Goal: Transaction & Acquisition: Purchase product/service

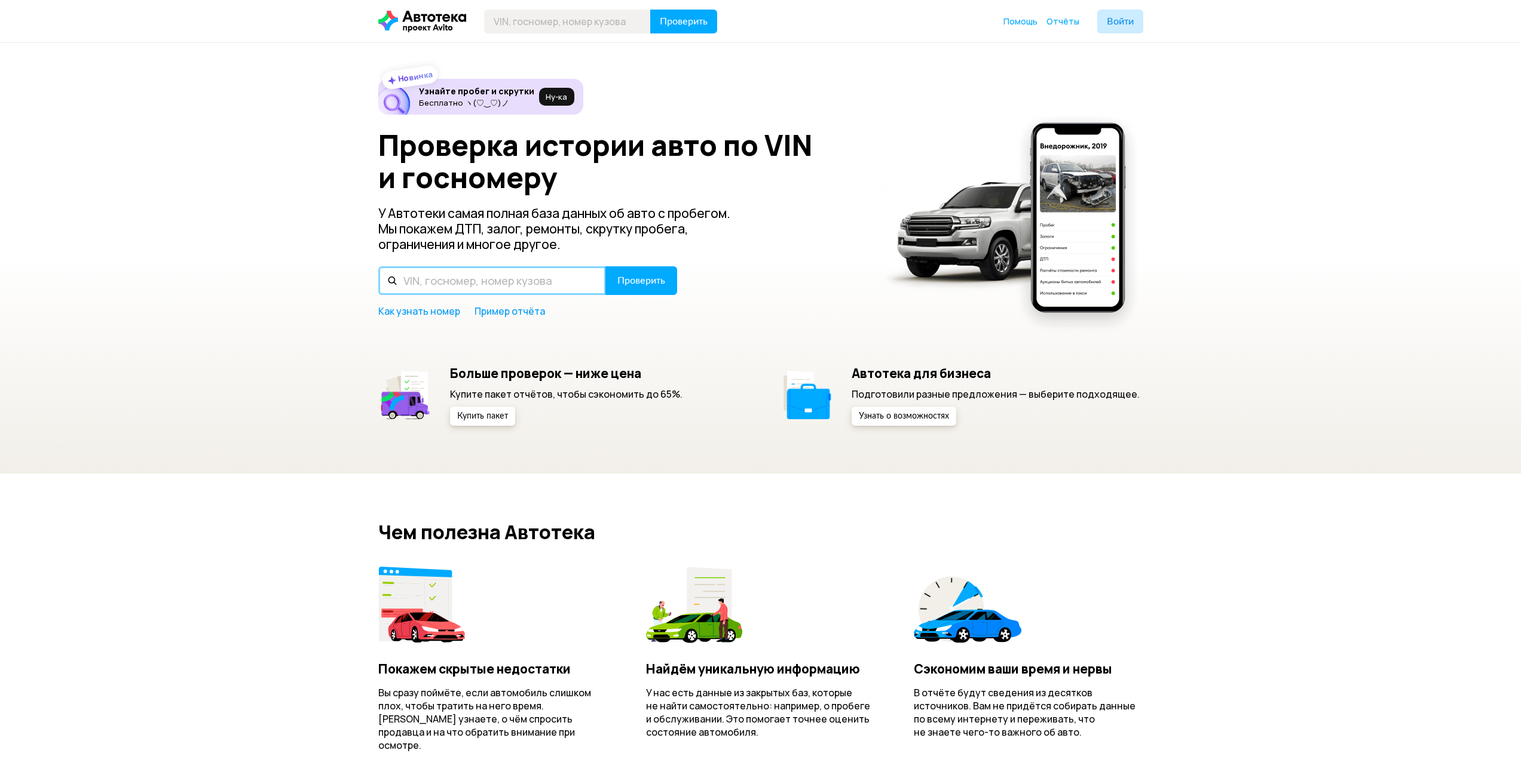
drag, startPoint x: 0, startPoint y: 0, endPoint x: 460, endPoint y: 281, distance: 539.0
paste input "[US_VEHICLE_IDENTIFICATION_NUMBER]"
type input "[US_VEHICLE_IDENTIFICATION_NUMBER]"
click at [605, 266] on button "Проверить" at bounding box center [641, 280] width 72 height 28
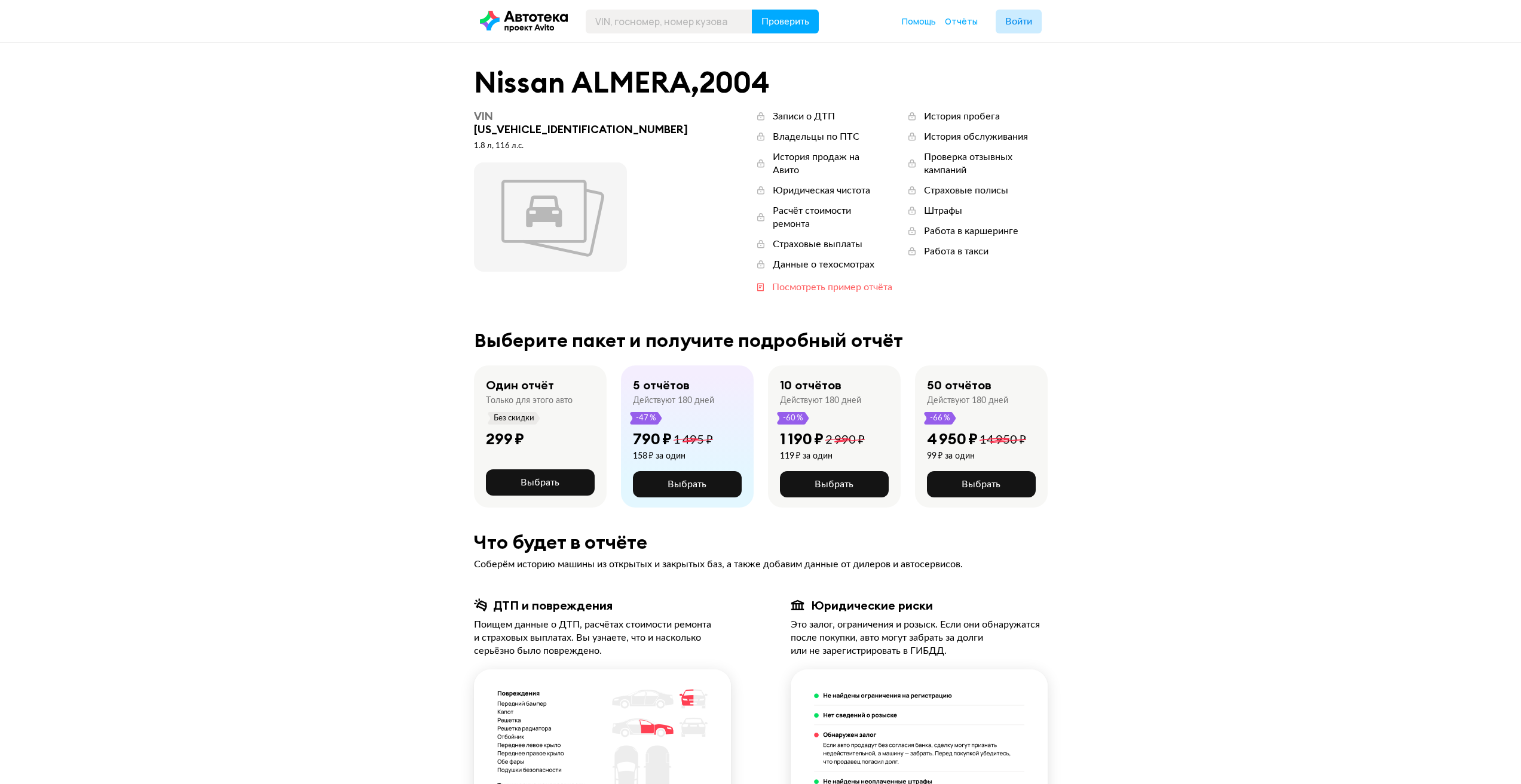
click at [772, 281] on div "Посмотреть пример отчёта" at bounding box center [832, 287] width 120 height 13
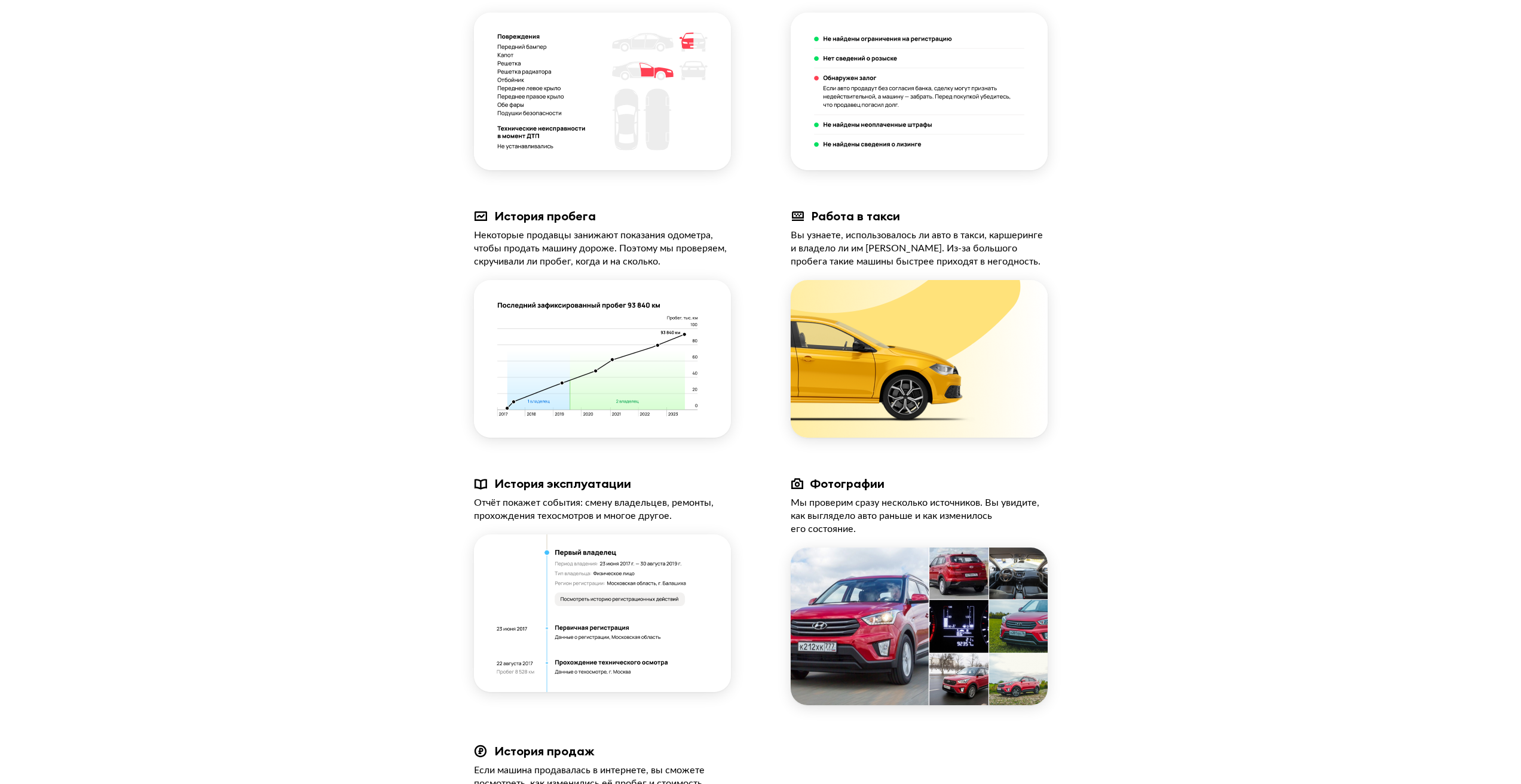
scroll to position [179, 0]
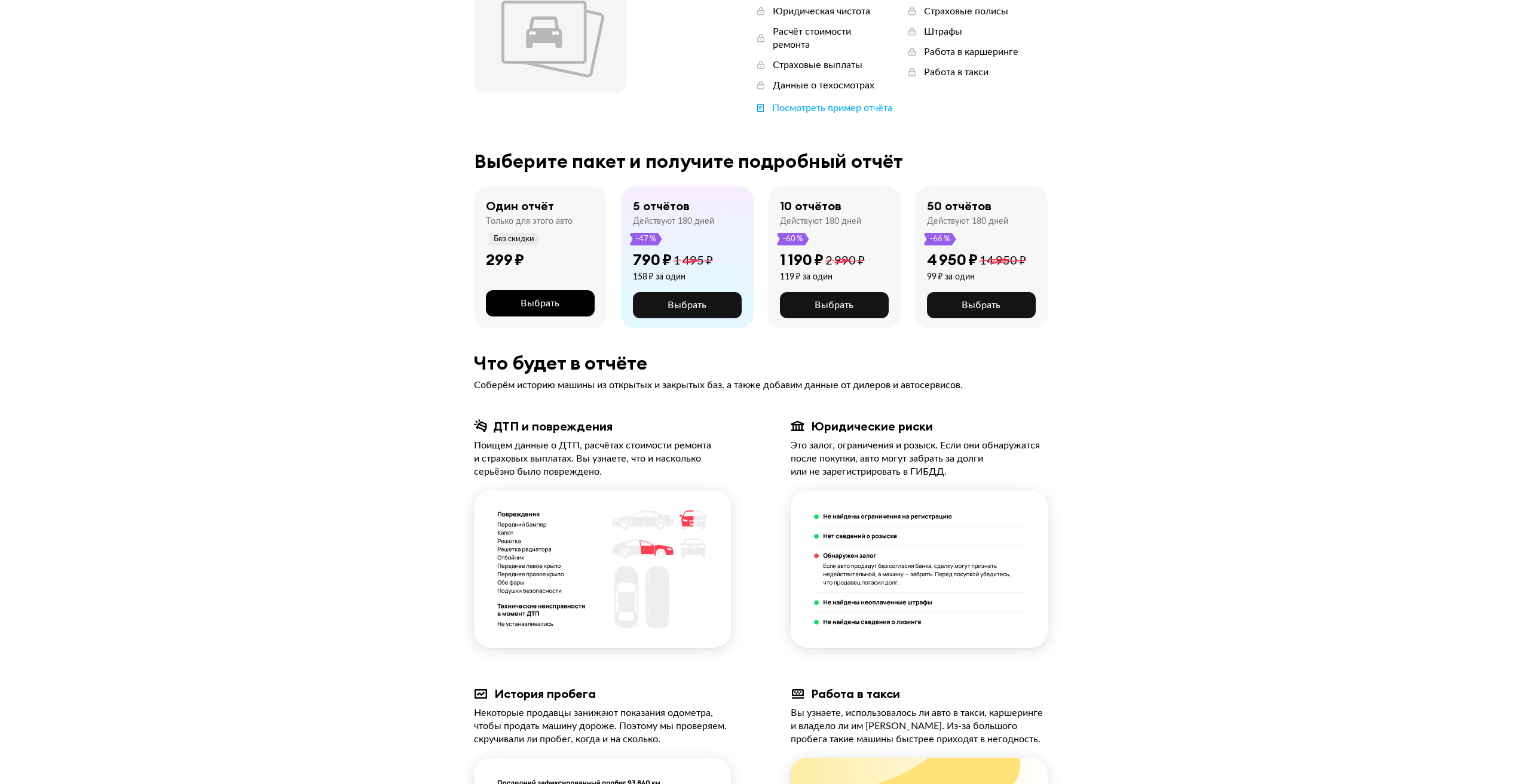
click at [539, 298] on span "Выбрать" at bounding box center [539, 303] width 39 height 9
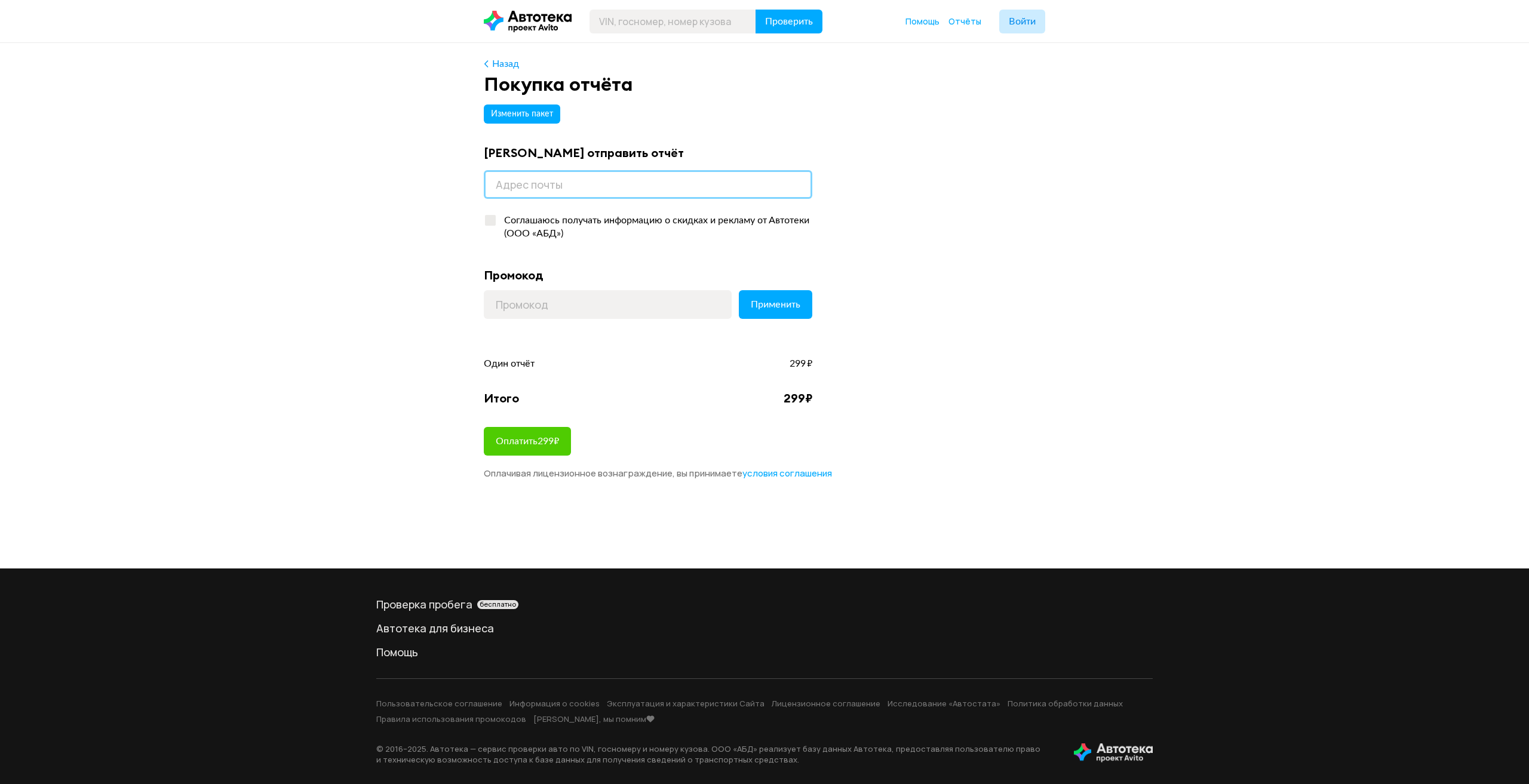
click at [558, 176] on input "email" at bounding box center [649, 184] width 329 height 28
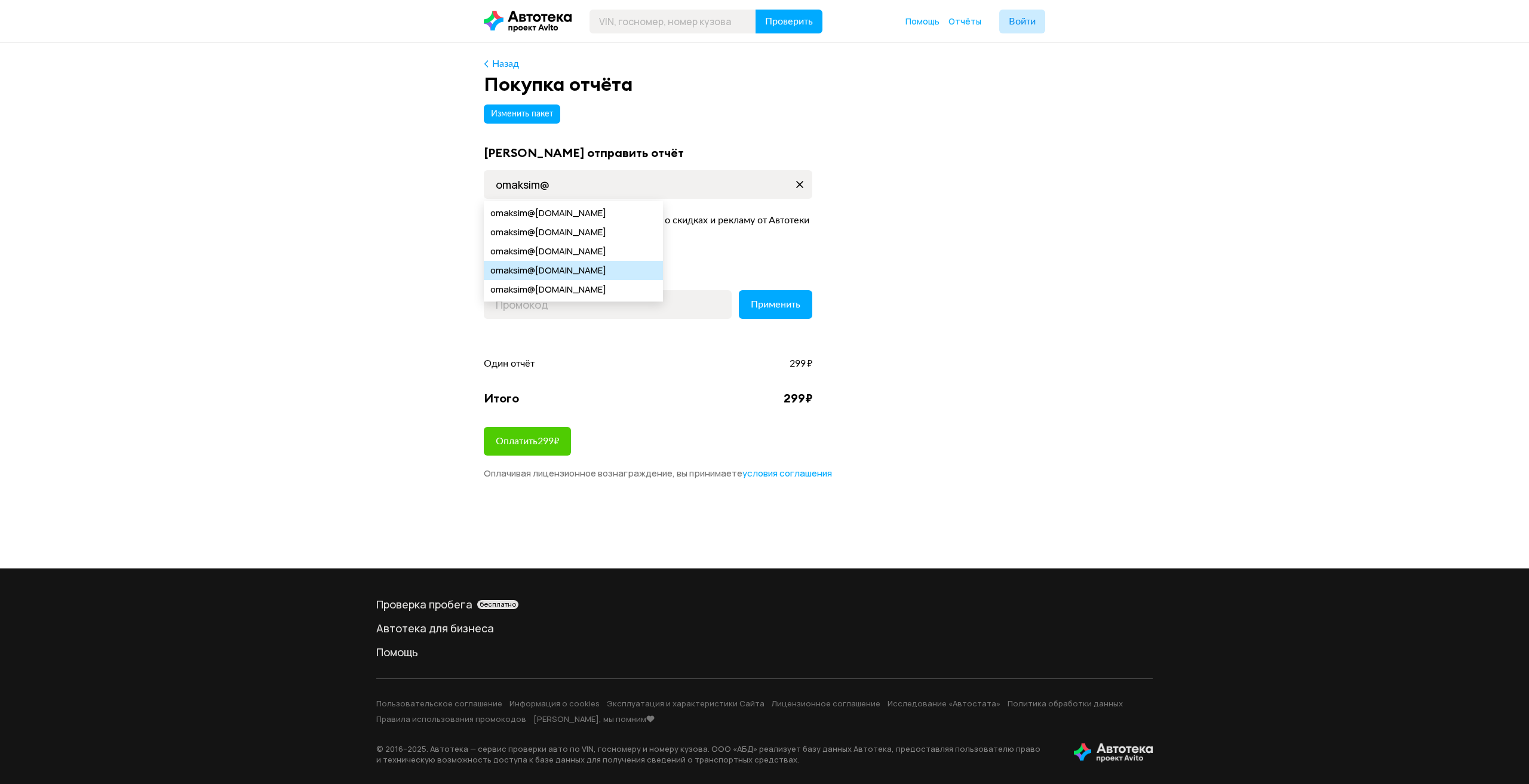
click at [562, 272] on div "omaksim @[DOMAIN_NAME]" at bounding box center [574, 270] width 179 height 19
type input "[EMAIL_ADDRESS][DOMAIN_NAME]"
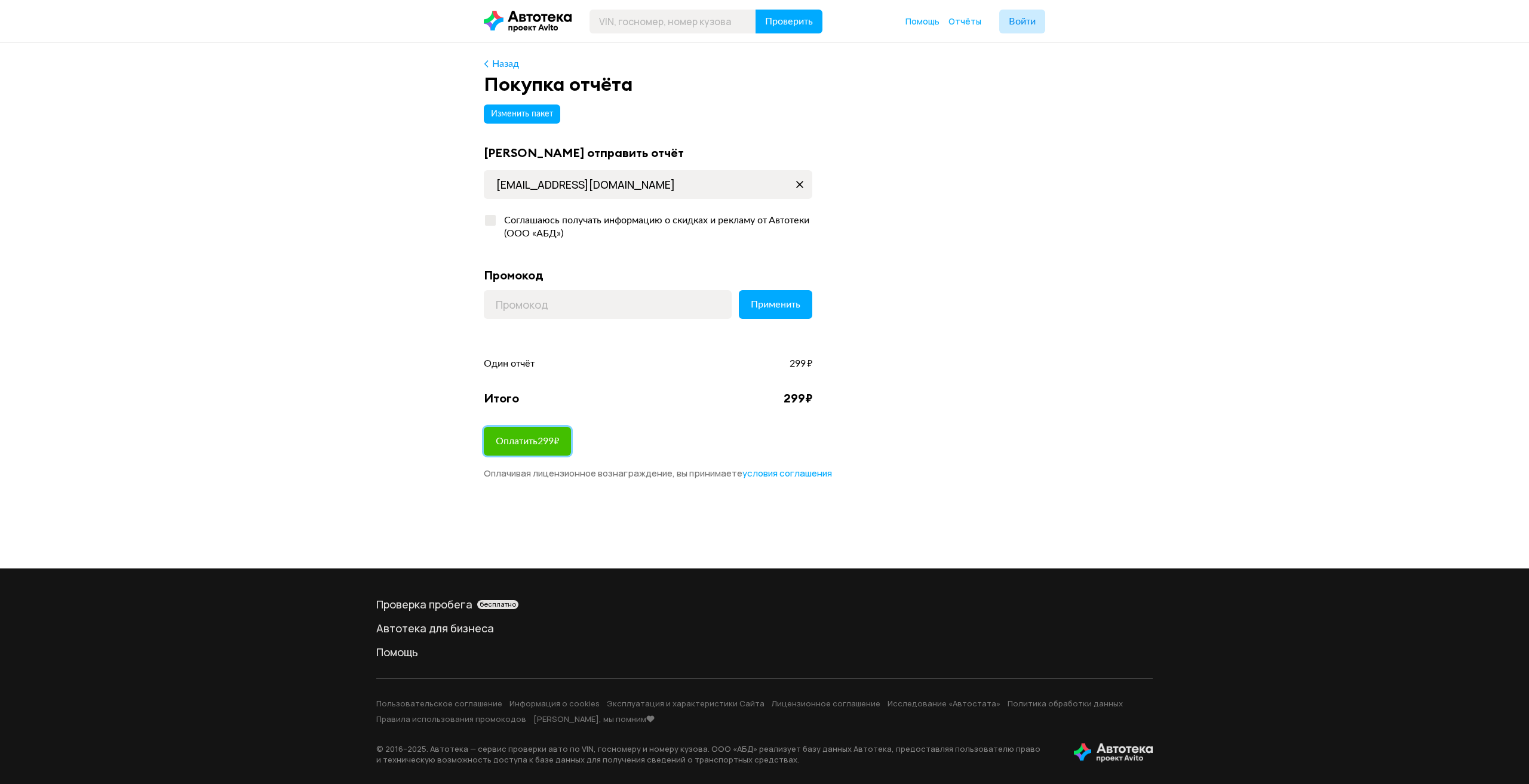
click at [547, 441] on span "Оплатить 299 ₽" at bounding box center [527, 441] width 63 height 9
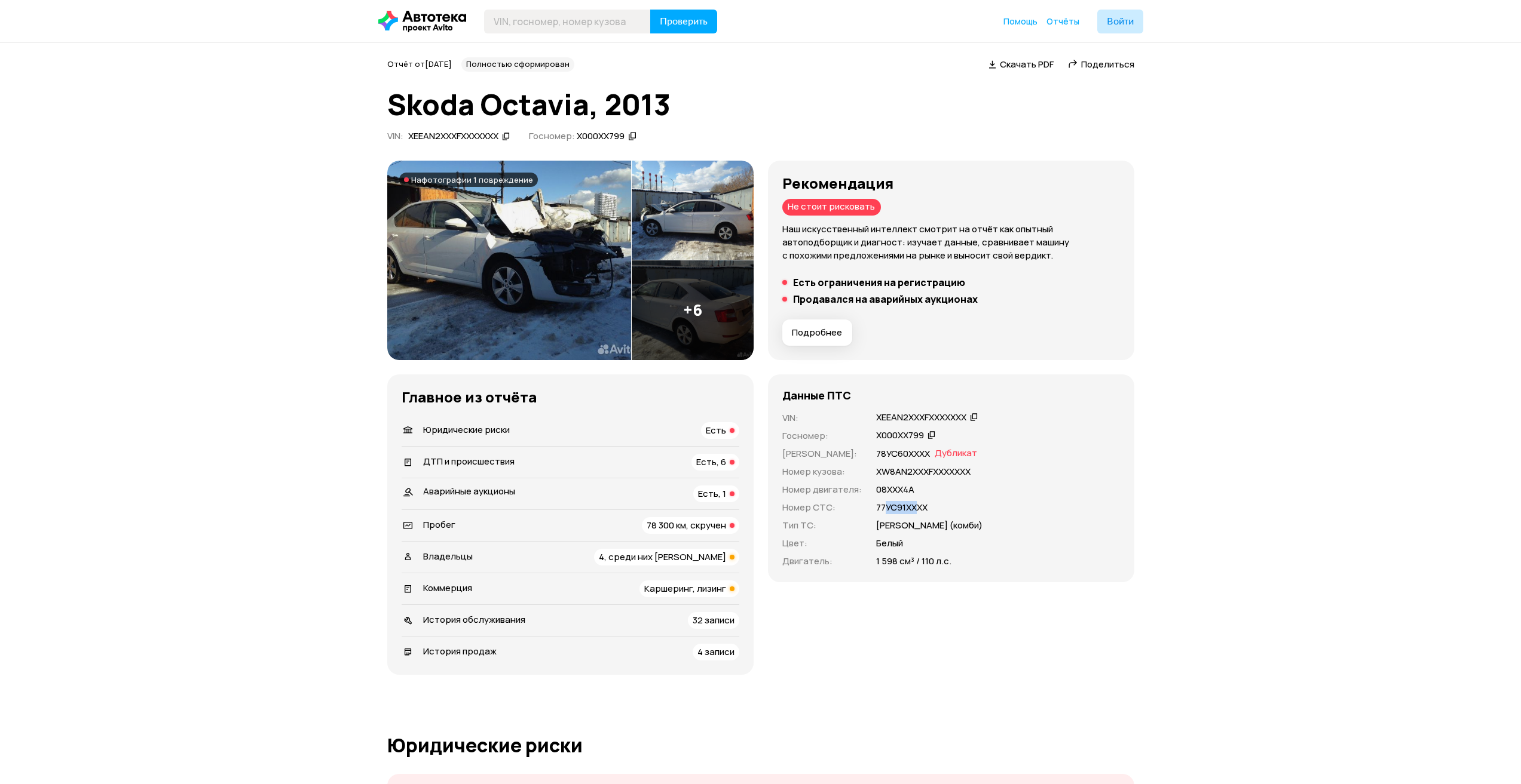
drag, startPoint x: 882, startPoint y: 507, endPoint x: 916, endPoint y: 508, distance: 34.0
click at [916, 508] on p "77УС91XXXX" at bounding box center [901, 507] width 51 height 13
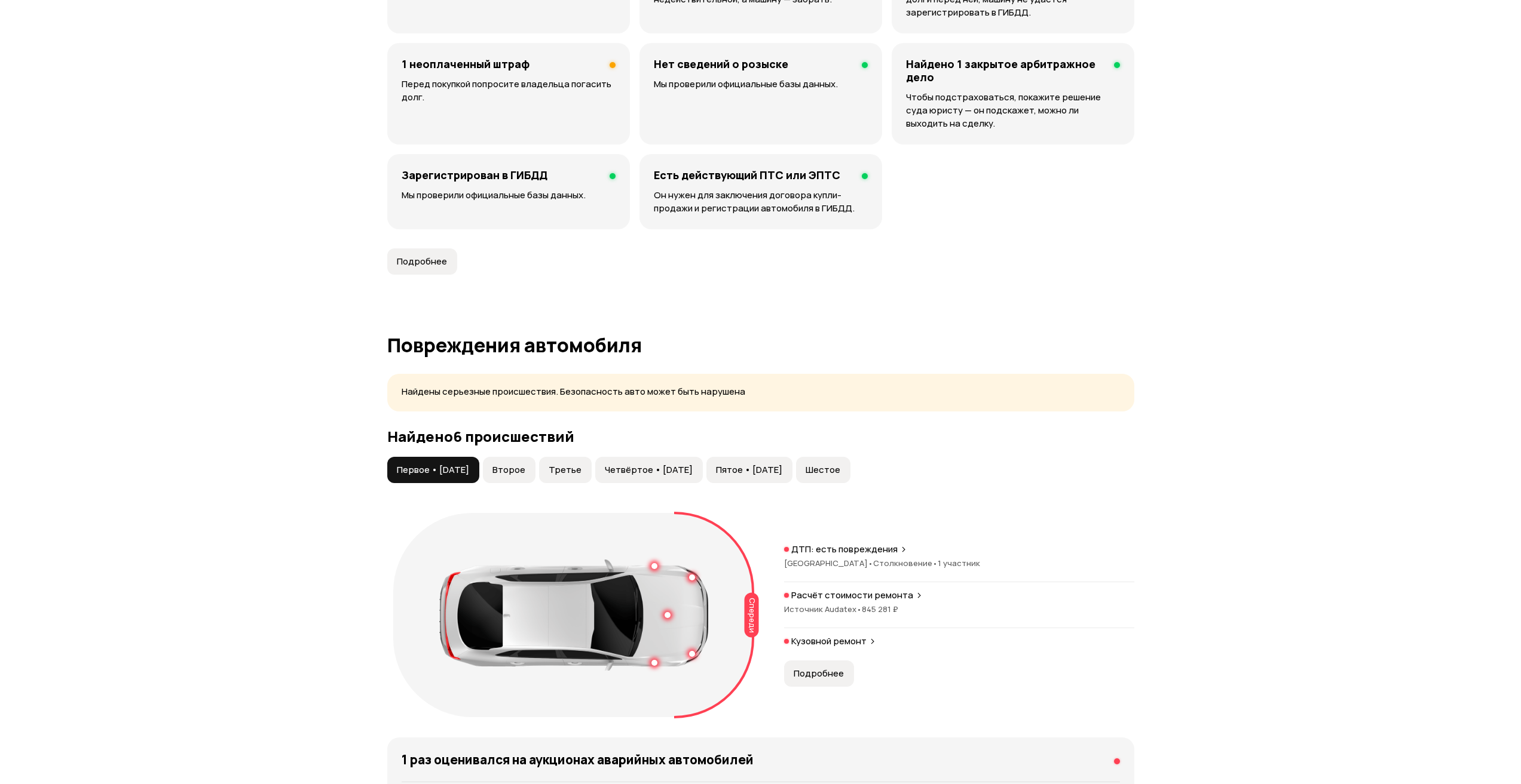
scroll to position [717, 0]
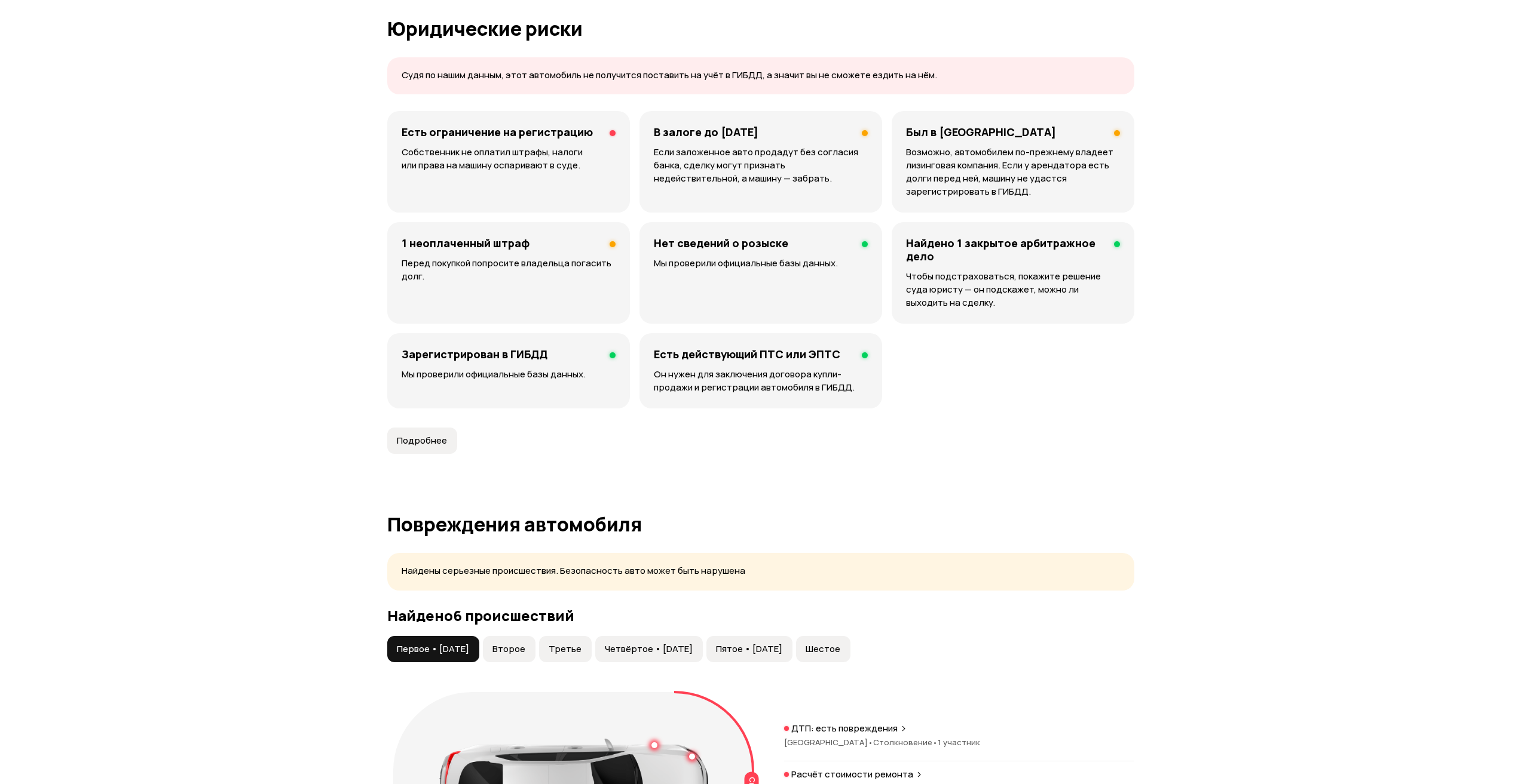
click at [477, 369] on p "Мы проверили официальные базы данных." at bounding box center [509, 374] width 214 height 13
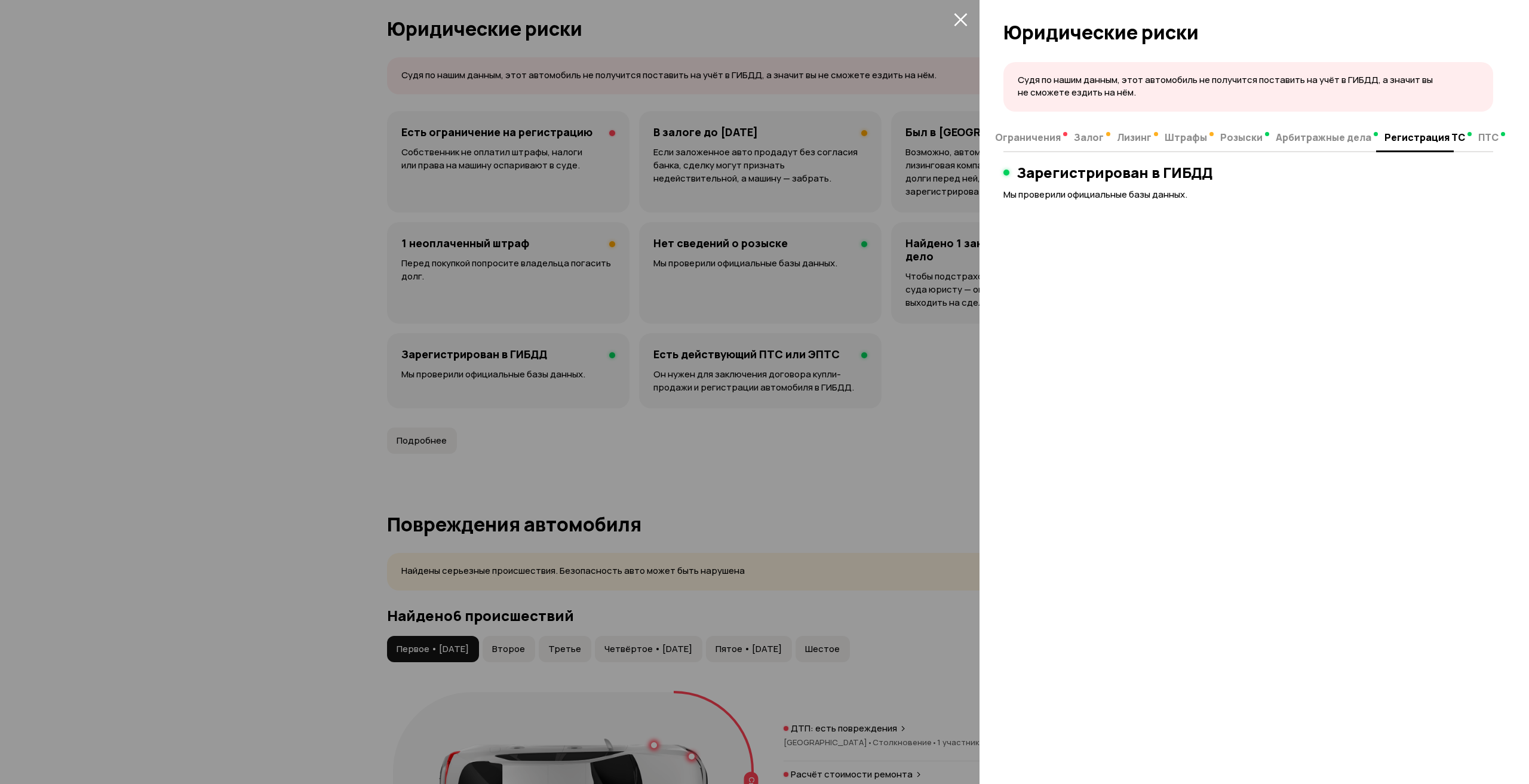
click at [584, 384] on div at bounding box center [764, 392] width 1529 height 784
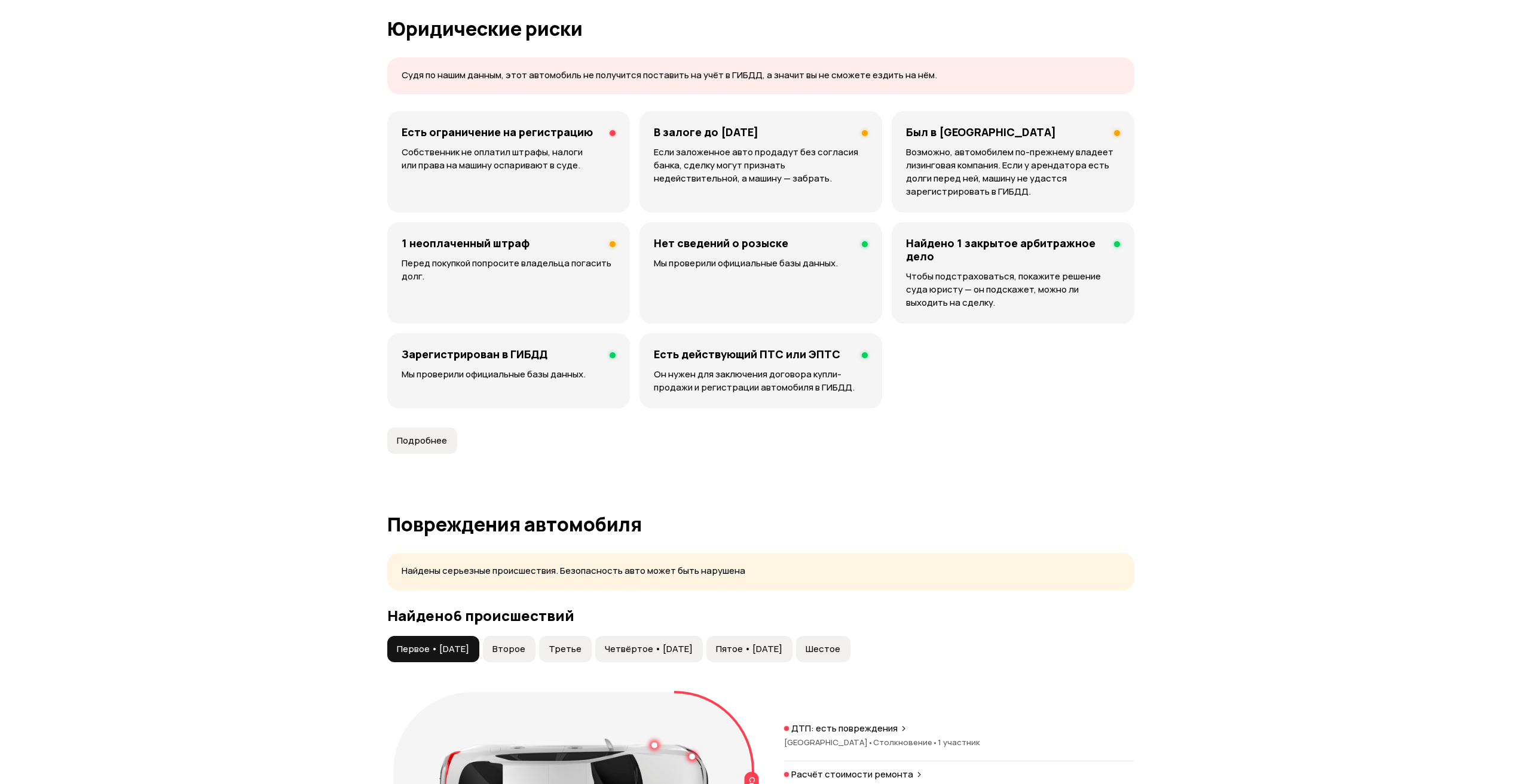
click at [432, 437] on span "Подробнее" at bounding box center [422, 441] width 50 height 12
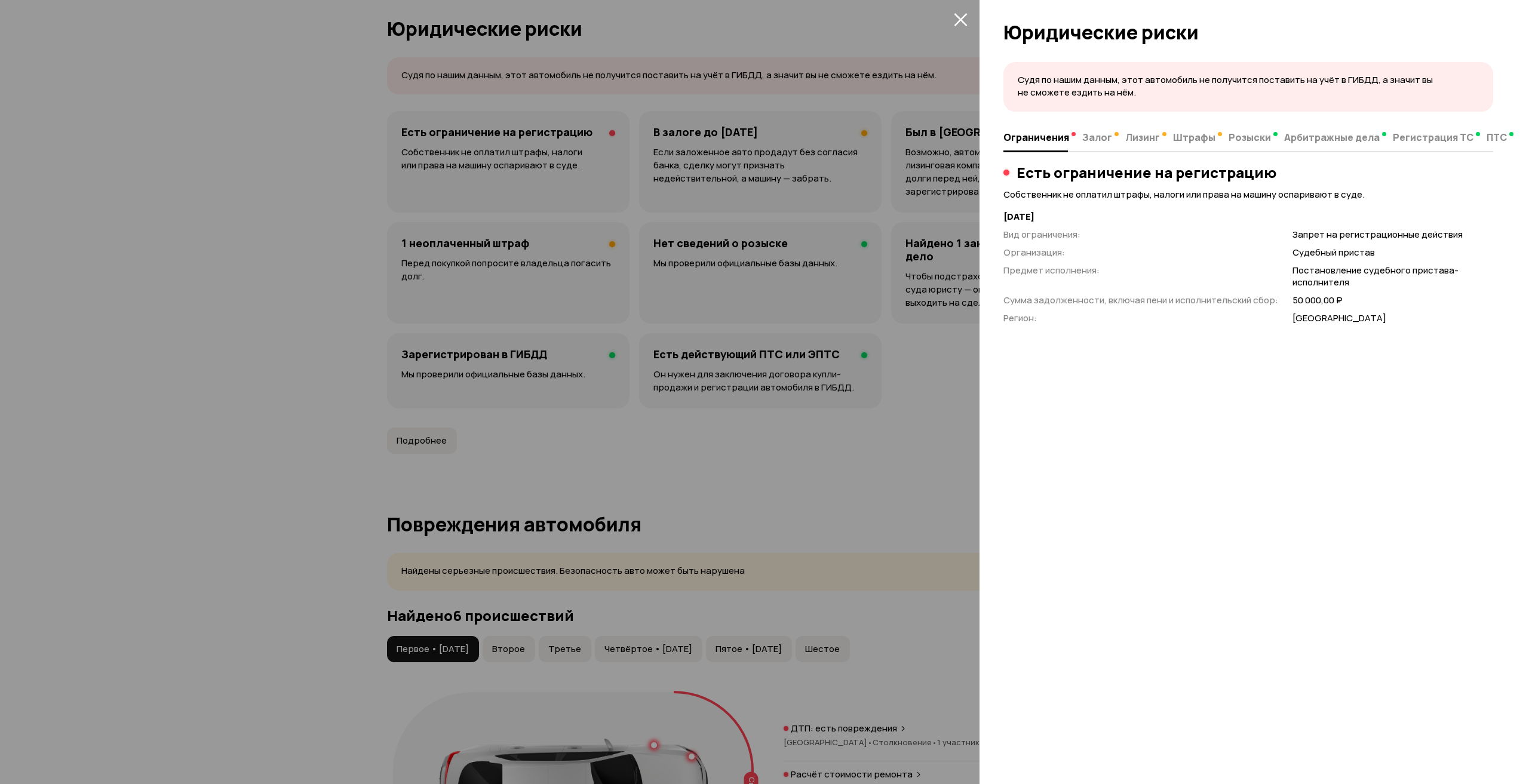
click at [850, 352] on div at bounding box center [764, 392] width 1529 height 784
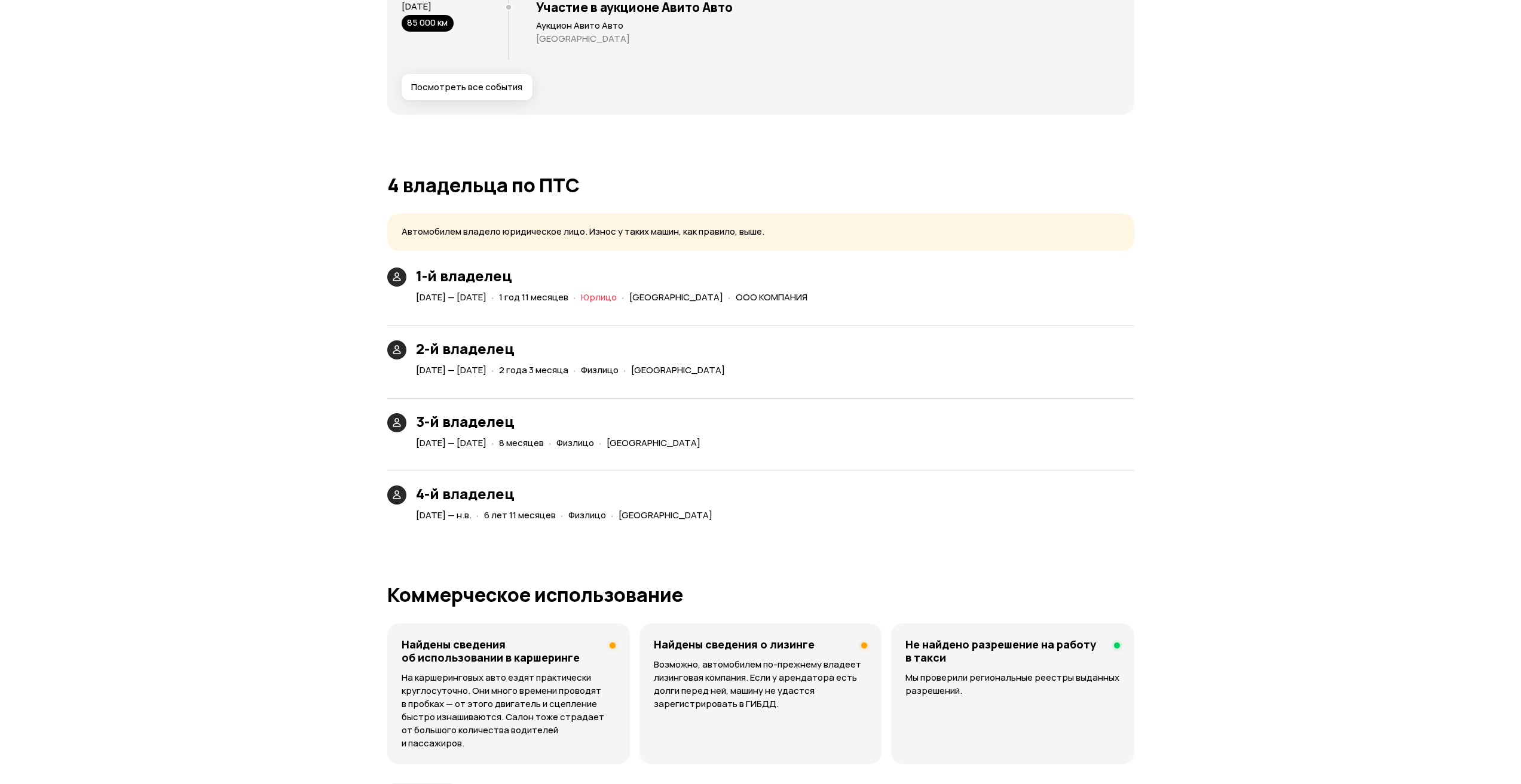
scroll to position [2927, 0]
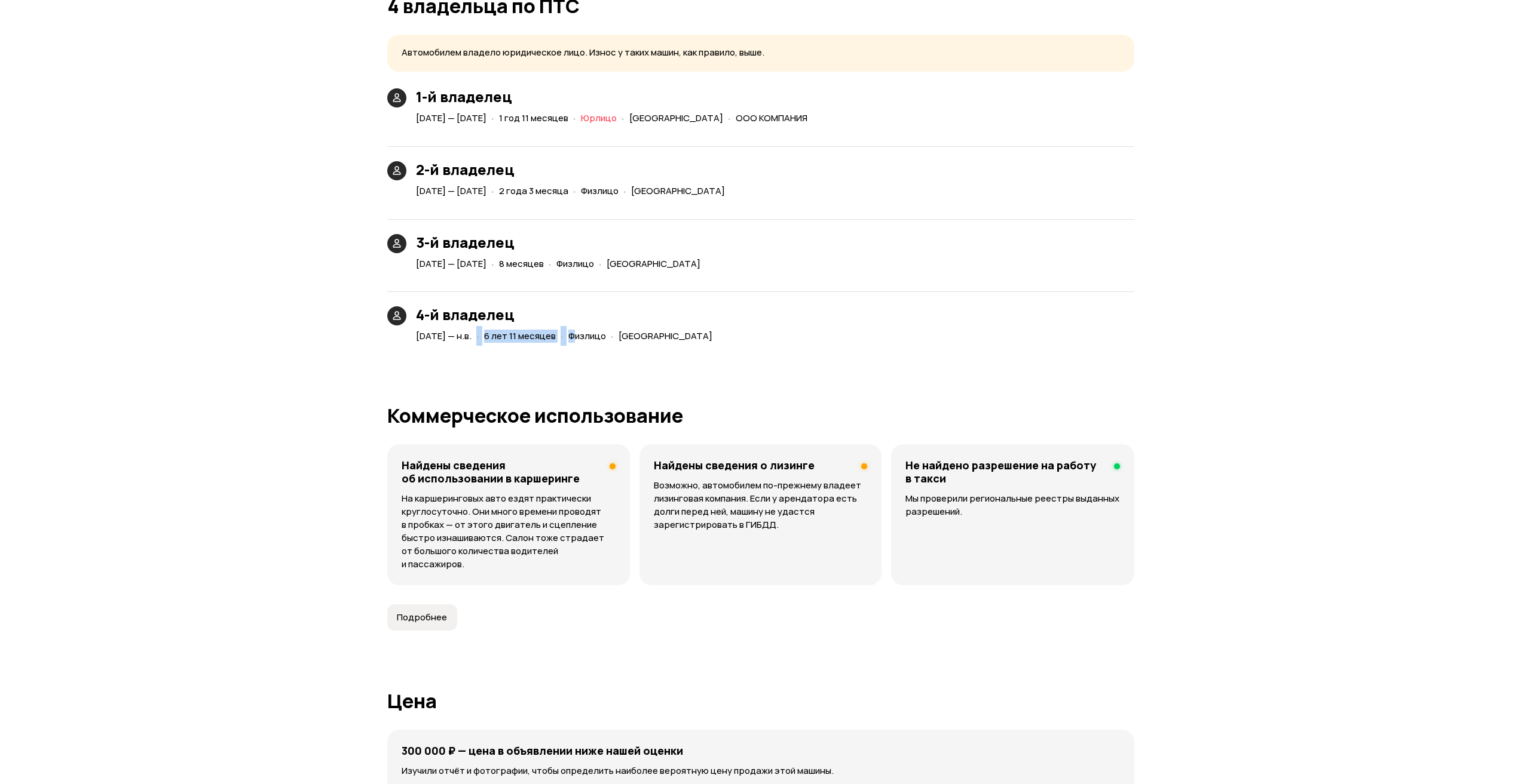
drag, startPoint x: 617, startPoint y: 339, endPoint x: 476, endPoint y: 339, distance: 141.0
click at [476, 339] on div "12 ноября 2018 — н.в. · 6 лет 11 месяцев · Физлицо · Москва" at bounding box center [566, 337] width 306 height 18
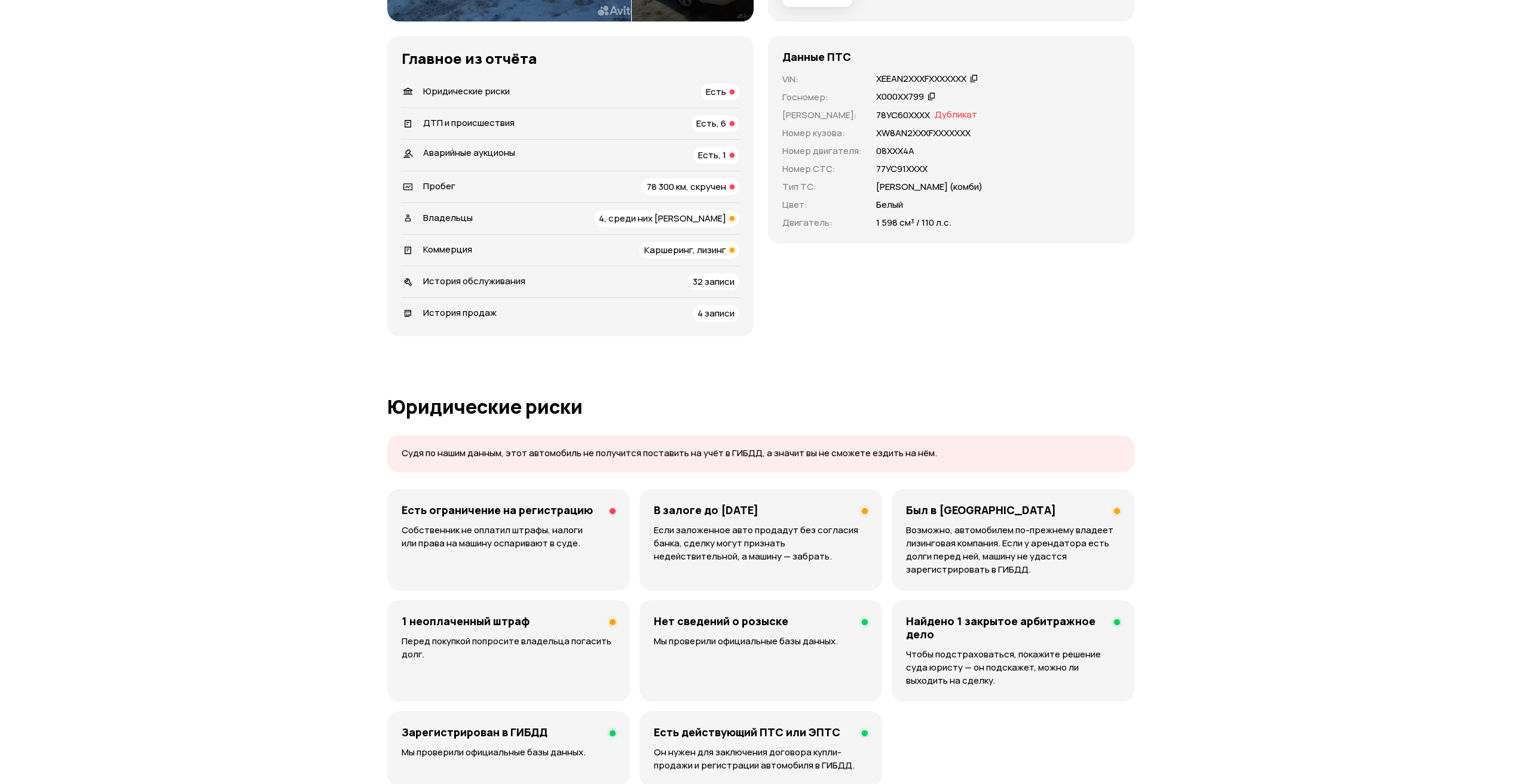
scroll to position [0, 0]
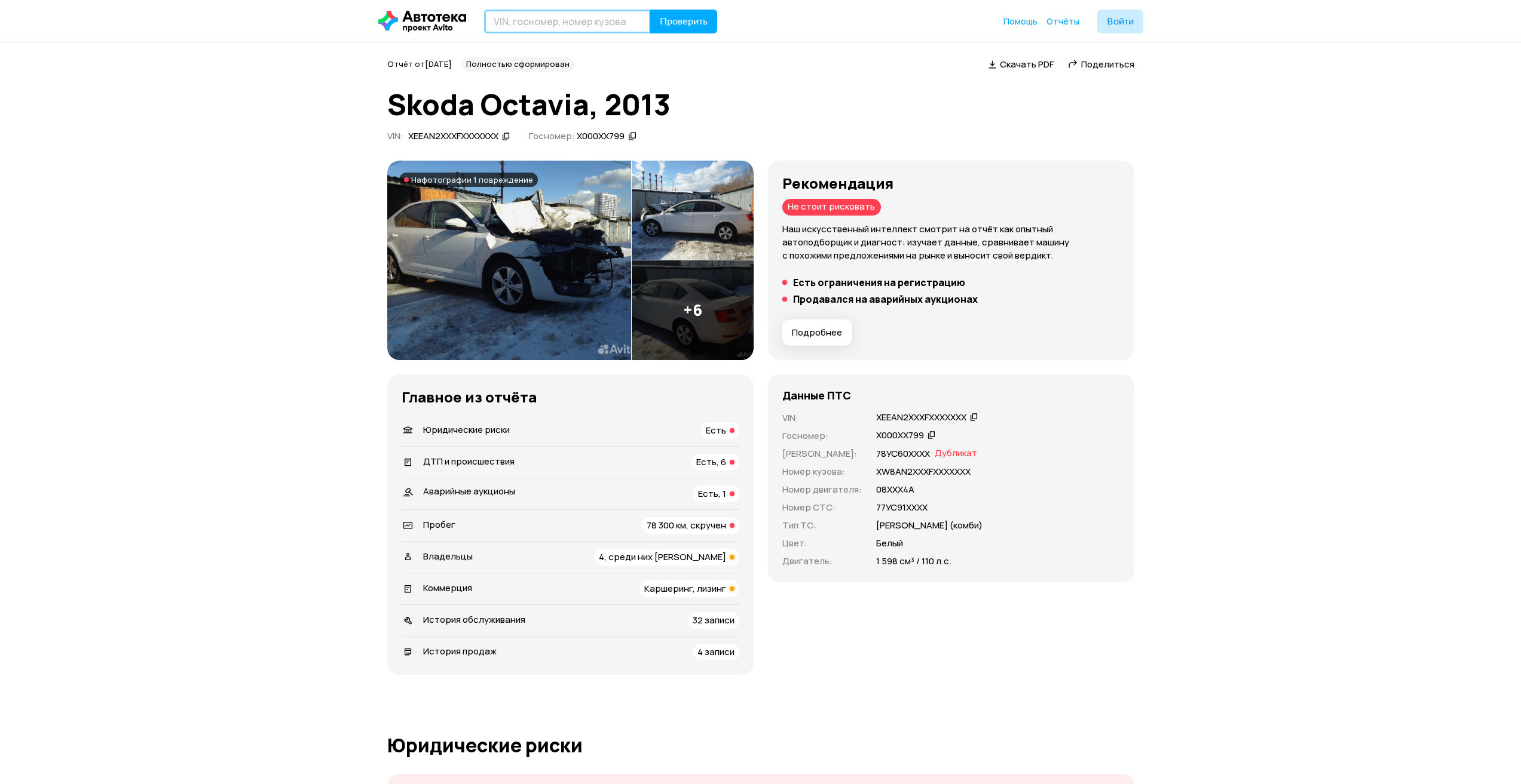
click at [558, 24] on input "text" at bounding box center [568, 21] width 167 height 24
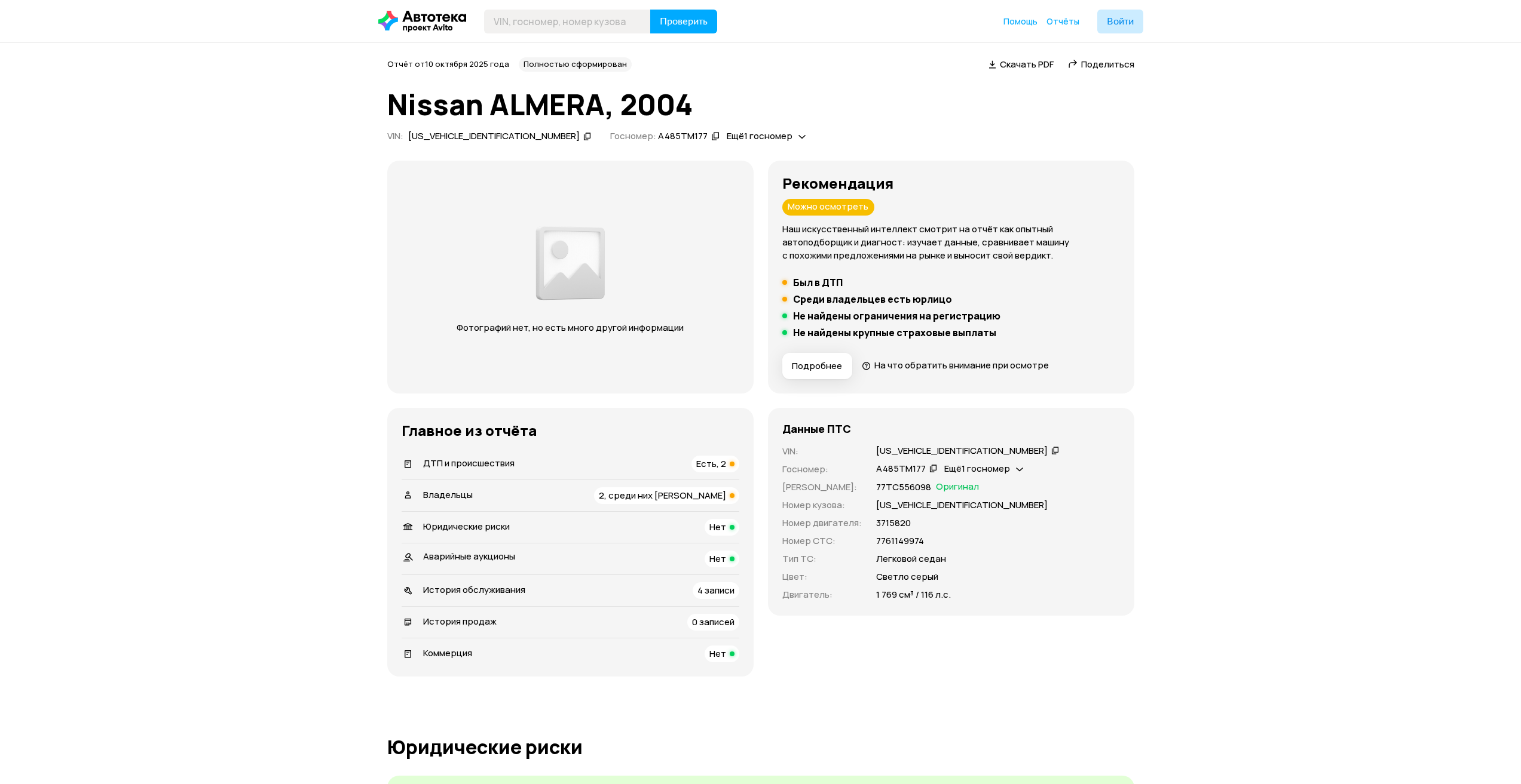
click at [1016, 465] on icon at bounding box center [1019, 468] width 7 height 12
click at [897, 481] on p "77ТС556098" at bounding box center [904, 487] width 55 height 13
click at [951, 487] on span "Оригинал" at bounding box center [957, 487] width 43 height 13
click at [988, 469] on span "Ещё 1 госномер" at bounding box center [977, 468] width 66 height 12
click at [972, 496] on div "Р450УМ97" at bounding box center [975, 496] width 55 height 12
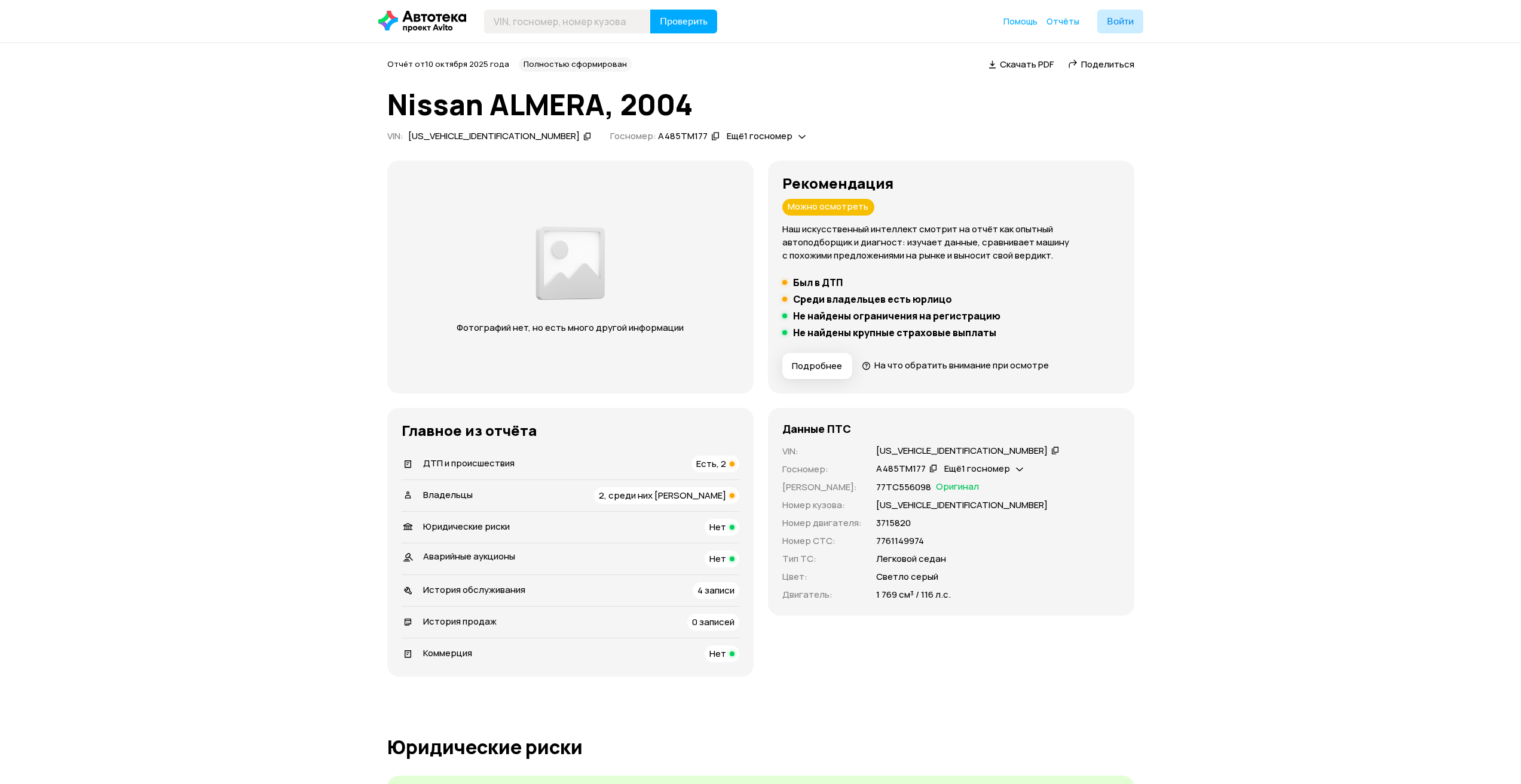
click at [912, 469] on div "А485ТМ177" at bounding box center [901, 469] width 50 height 12
click at [694, 497] on span "2, среди них юрлицо" at bounding box center [663, 496] width 127 height 12
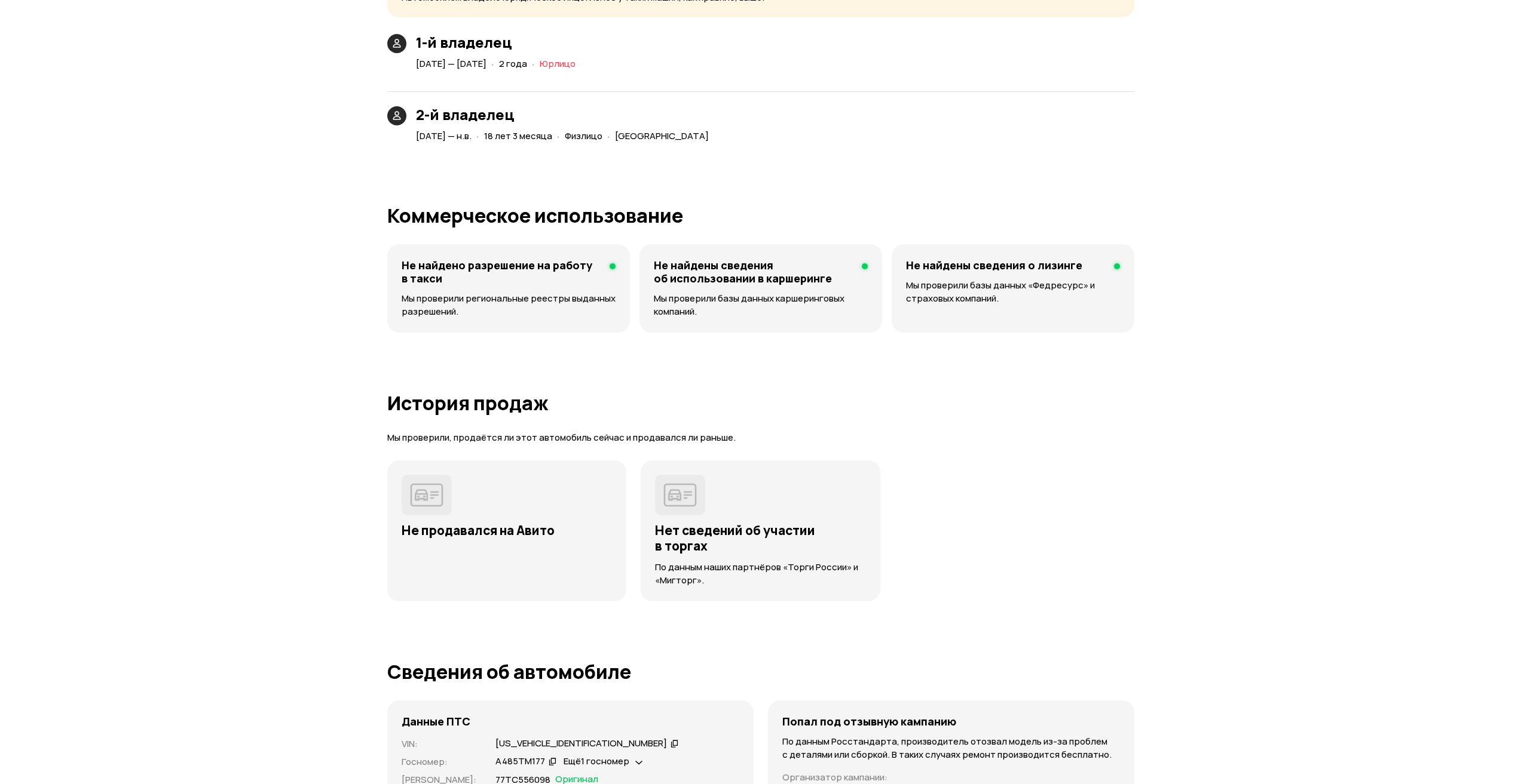
scroll to position [2630, 0]
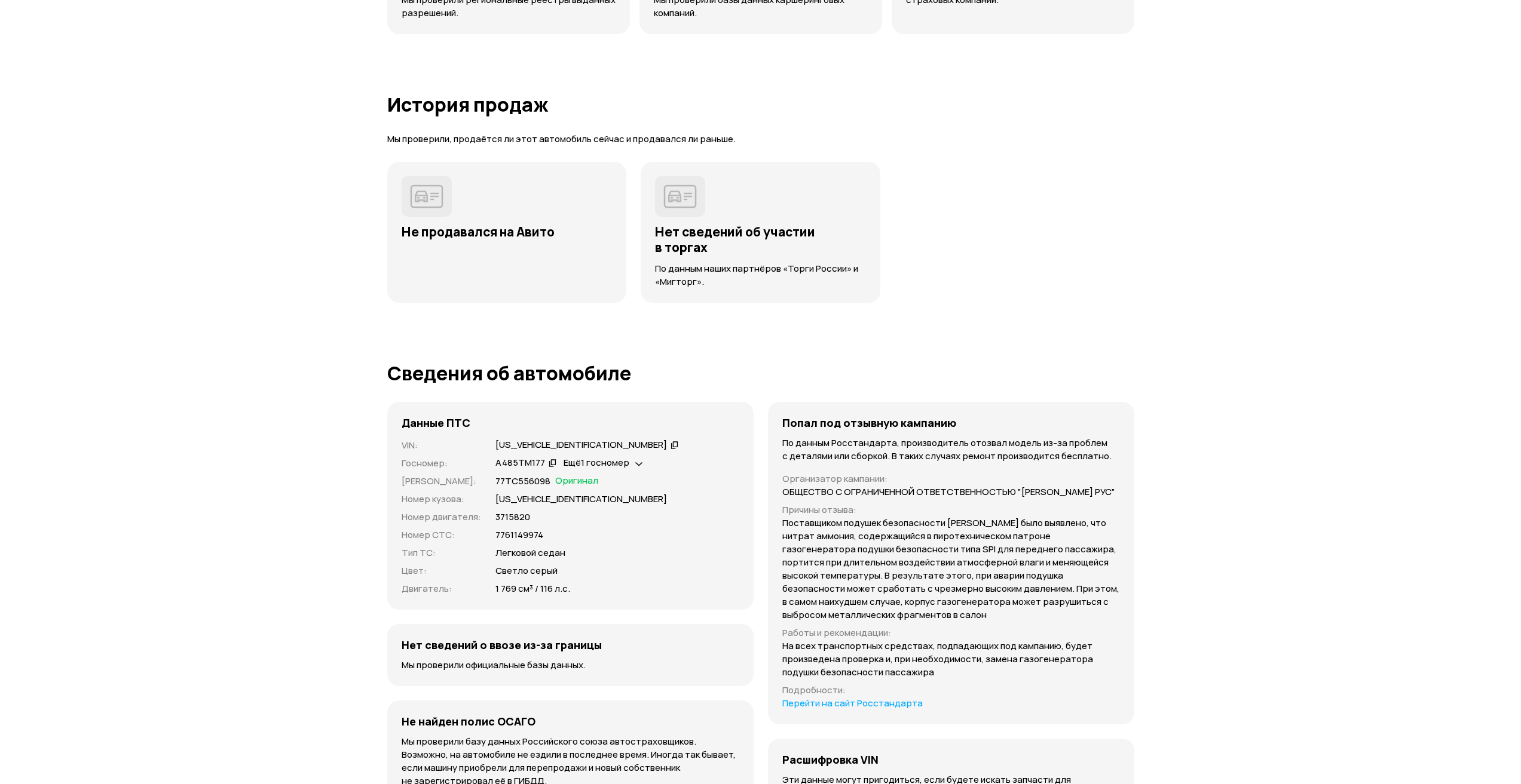
click at [519, 536] on p "7761149974" at bounding box center [519, 535] width 47 height 13
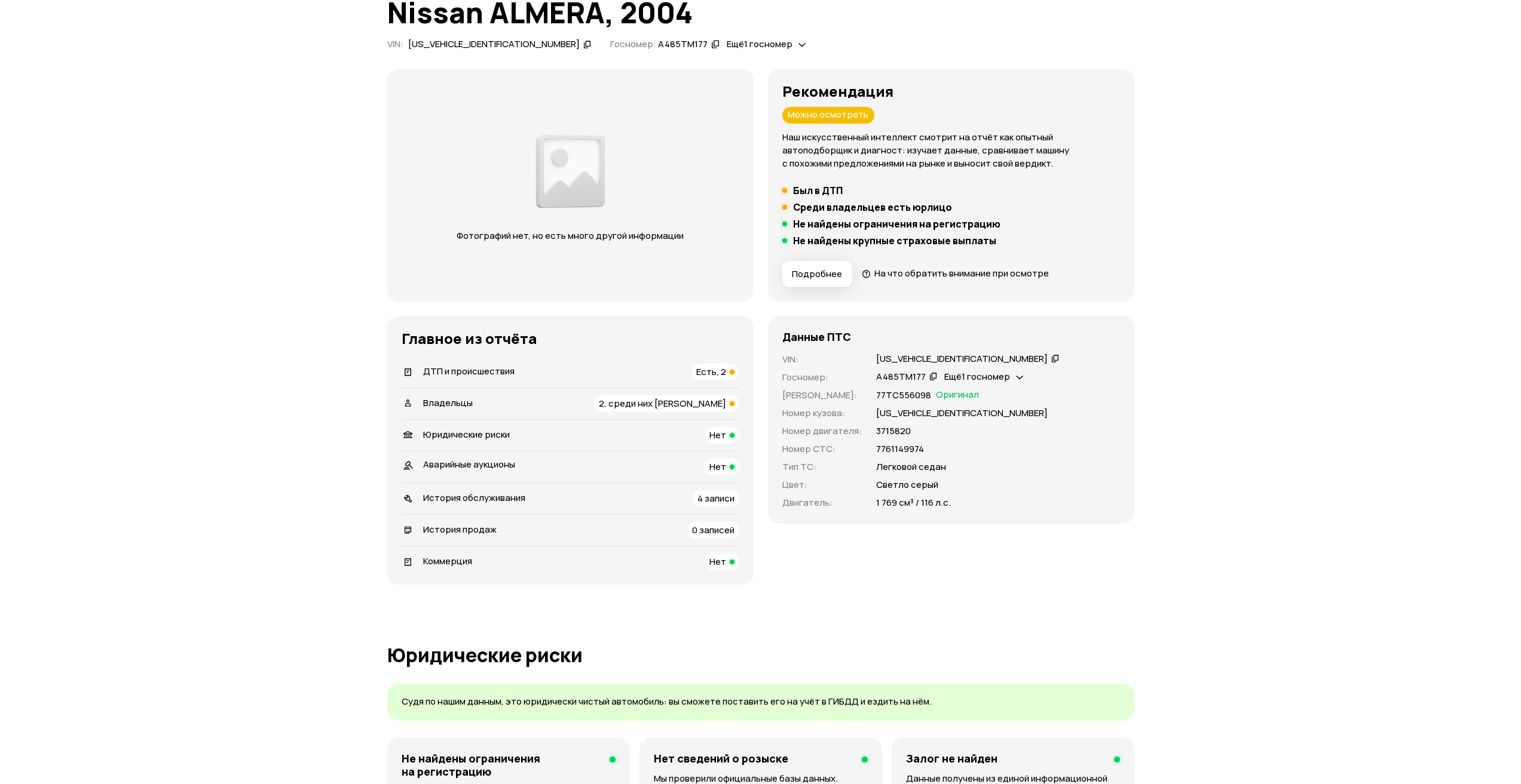
scroll to position [32, 0]
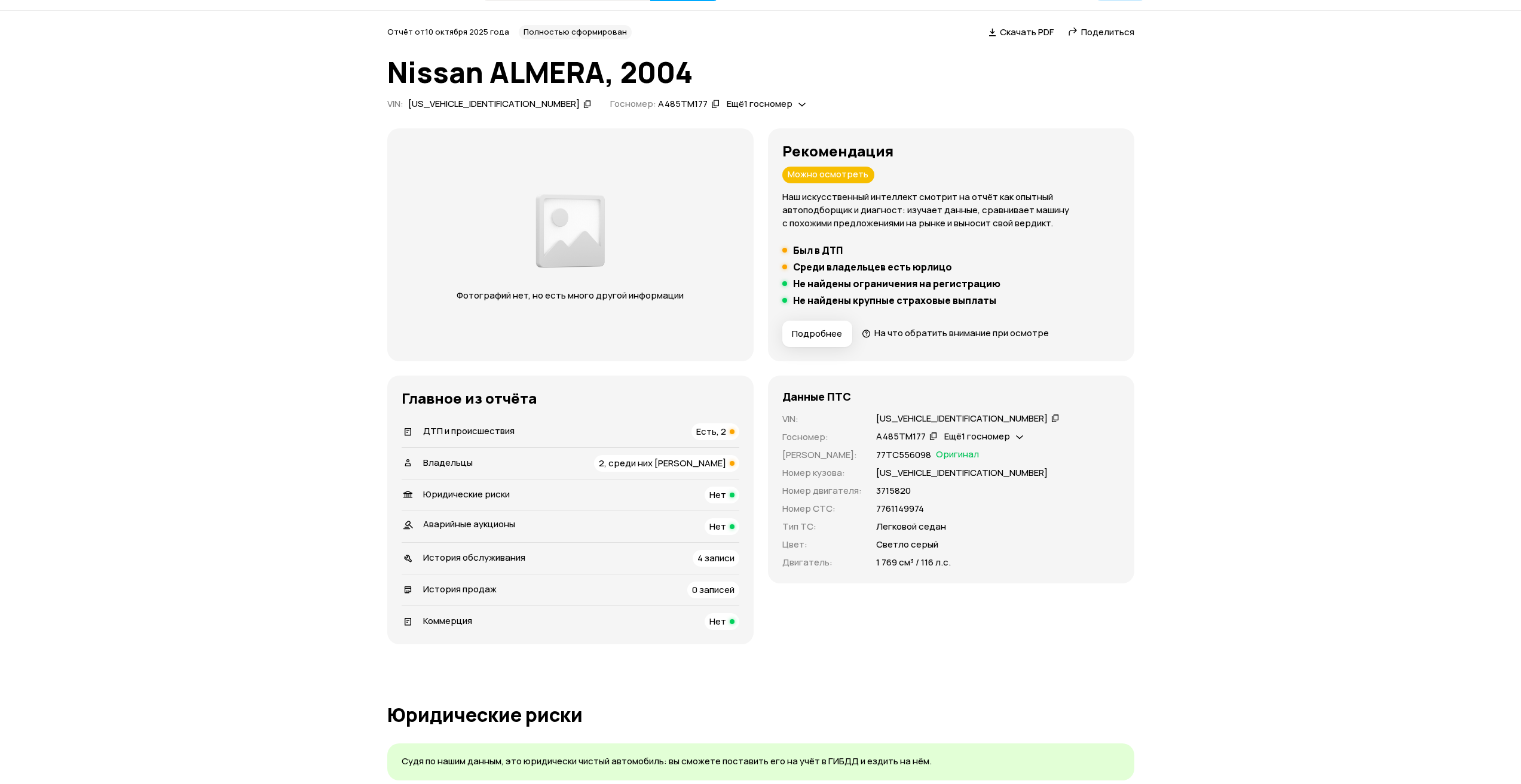
click at [907, 511] on p "7761149974" at bounding box center [900, 509] width 47 height 13
copy p "7761149974"
click at [905, 508] on p "7761149974" at bounding box center [900, 509] width 47 height 13
drag, startPoint x: 921, startPoint y: 508, endPoint x: 897, endPoint y: 519, distance: 26.4
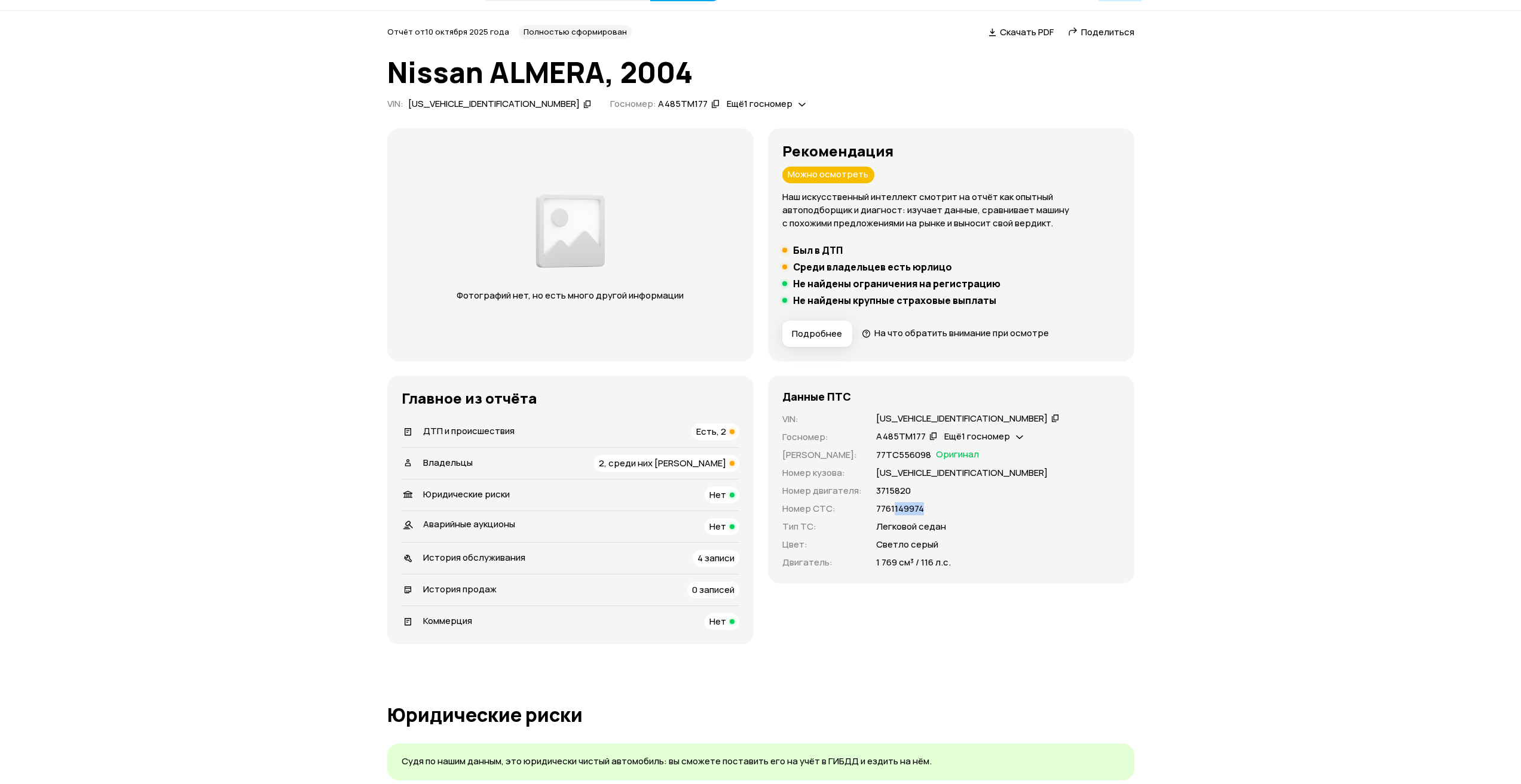
click at [893, 508] on p "7761149974" at bounding box center [900, 509] width 47 height 13
click at [888, 507] on p "7761149974" at bounding box center [900, 509] width 47 height 13
copy p "7761149974"
click at [888, 506] on p "7761149974" at bounding box center [900, 509] width 47 height 13
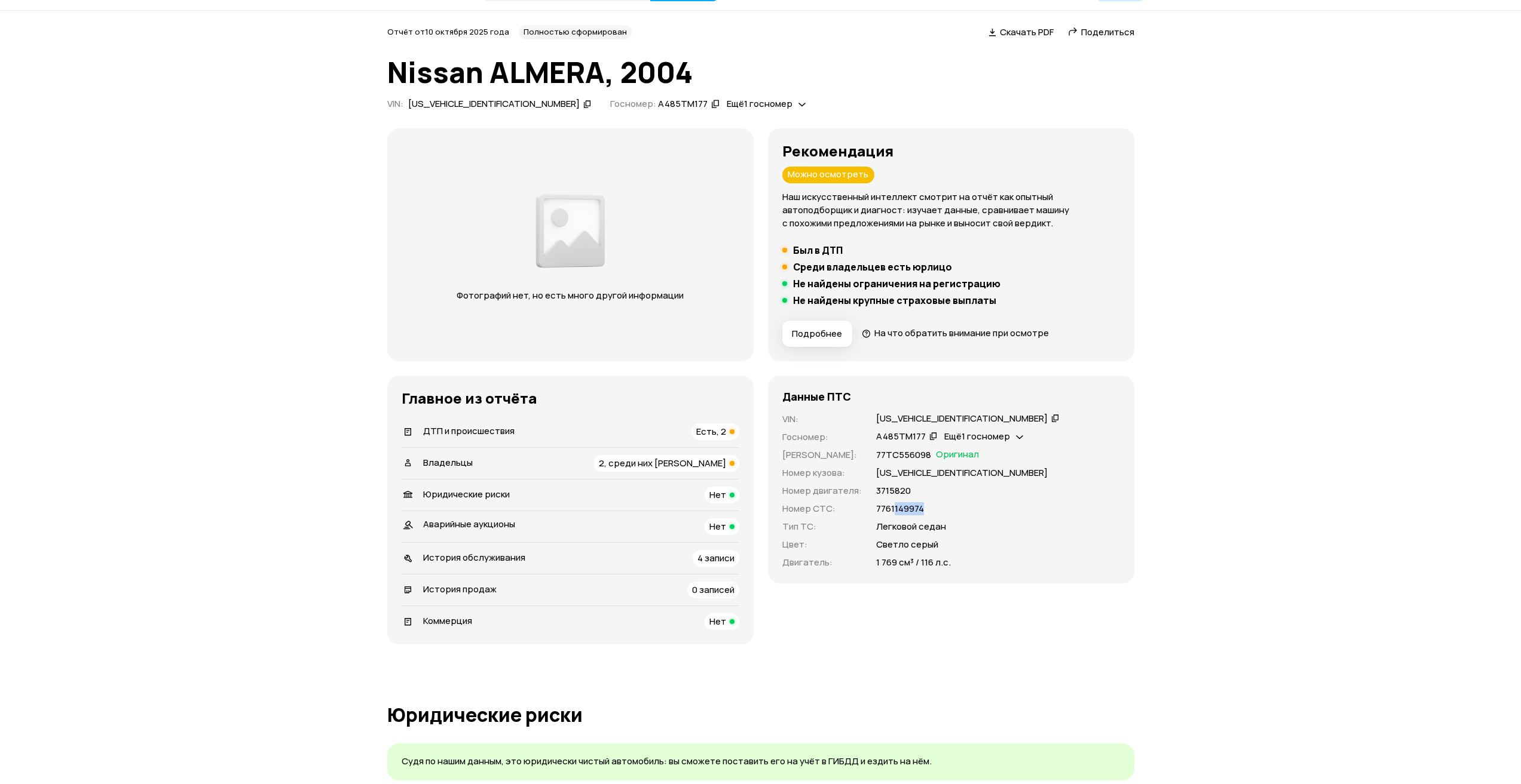
drag, startPoint x: 893, startPoint y: 507, endPoint x: 921, endPoint y: 508, distance: 28.0
click at [921, 508] on p "7761149974" at bounding box center [900, 509] width 47 height 13
copy p "149974"
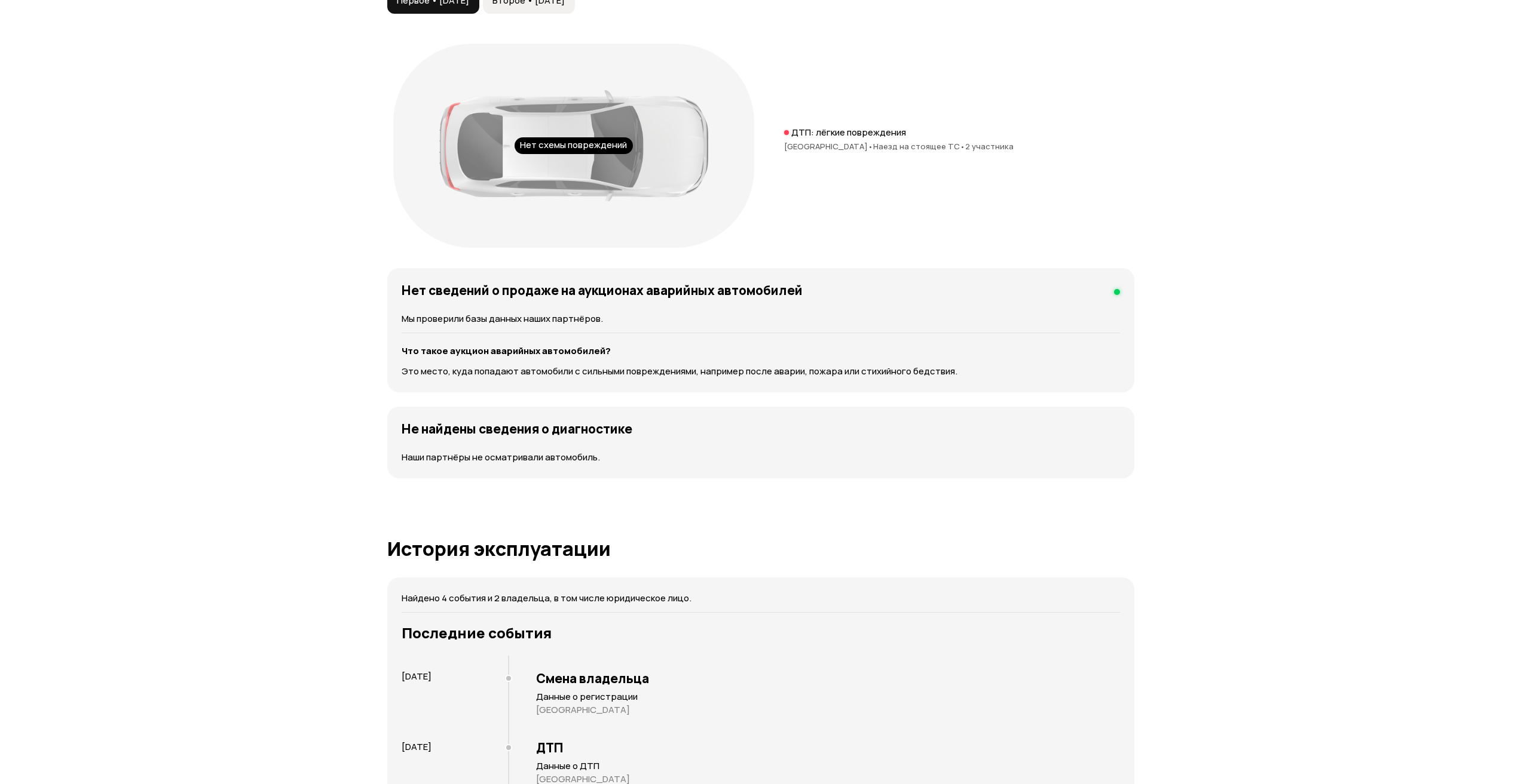
scroll to position [1705, 0]
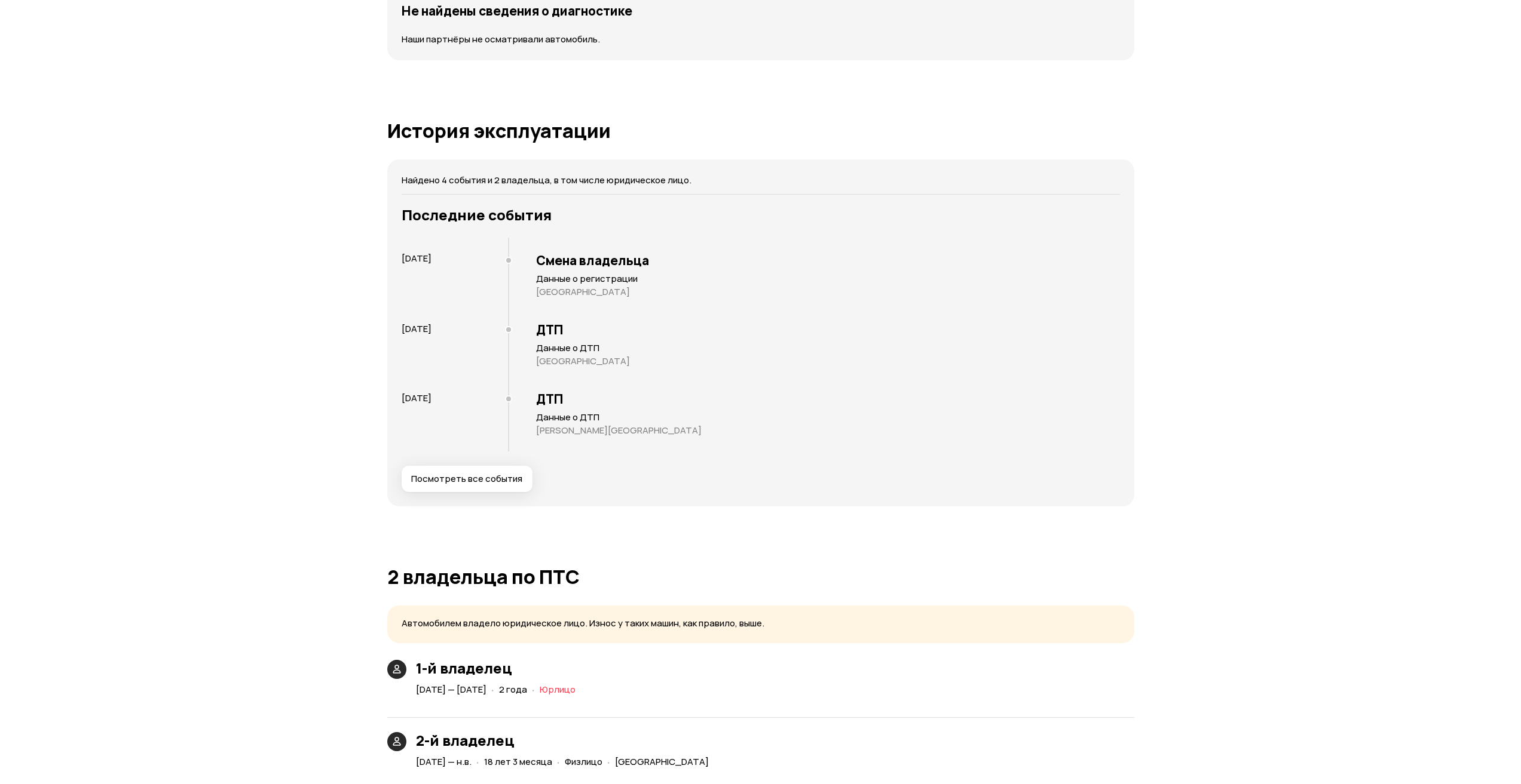
click at [460, 473] on span "Посмотреть все события" at bounding box center [466, 480] width 111 height 12
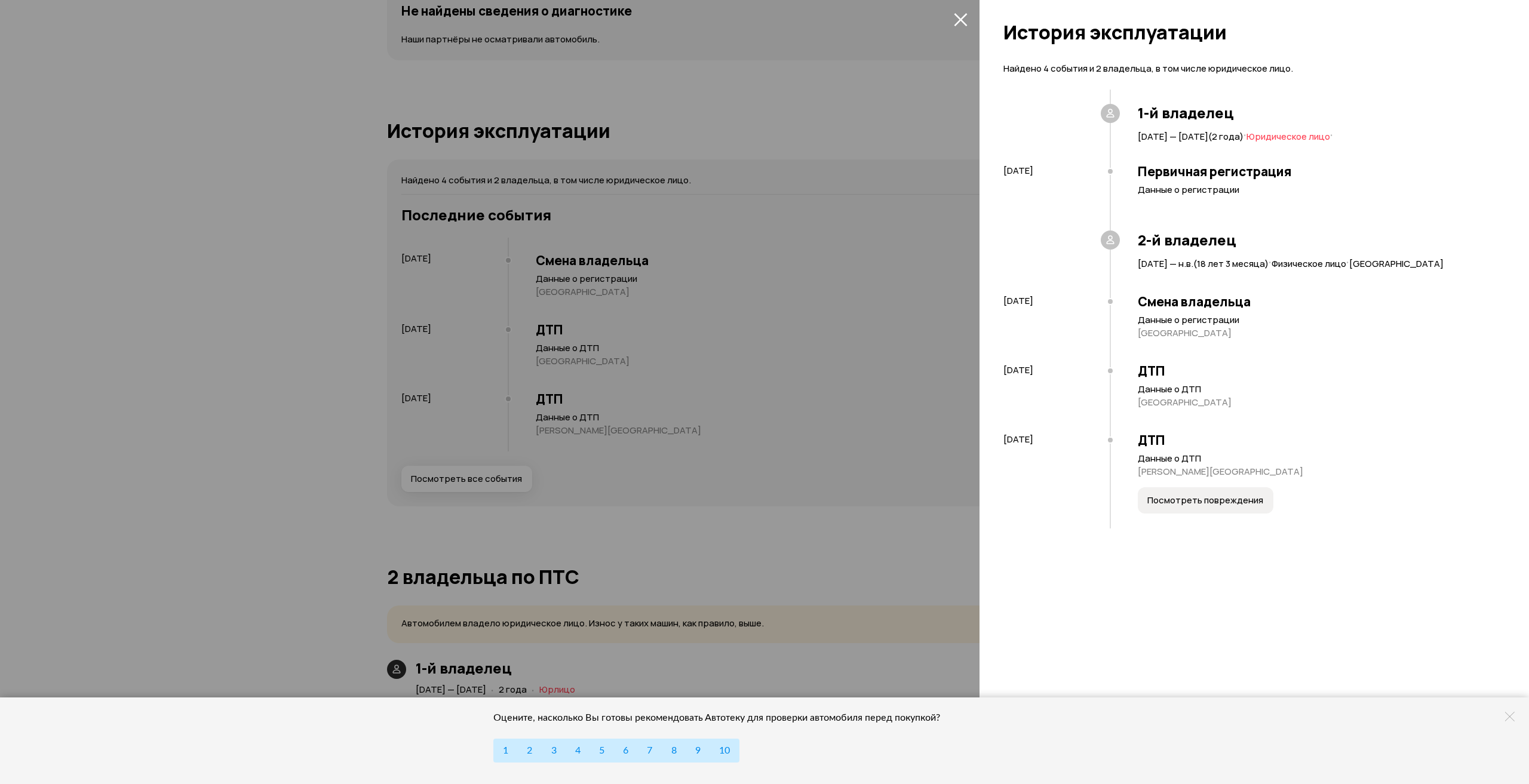
click at [1199, 503] on span "Посмотреть повреждения" at bounding box center [1205, 501] width 116 height 12
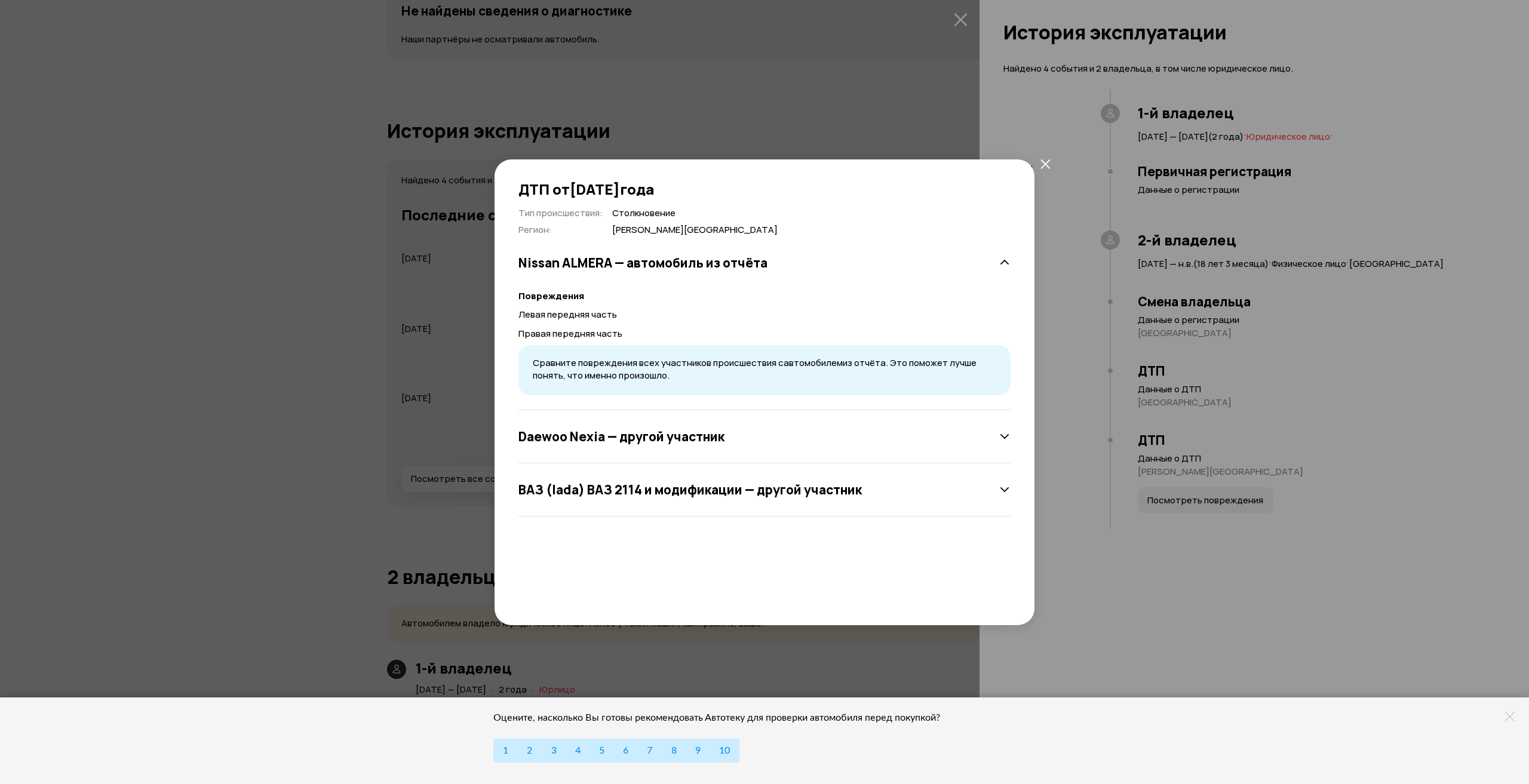
click at [1049, 159] on icon "закрыть" at bounding box center [1045, 164] width 10 height 10
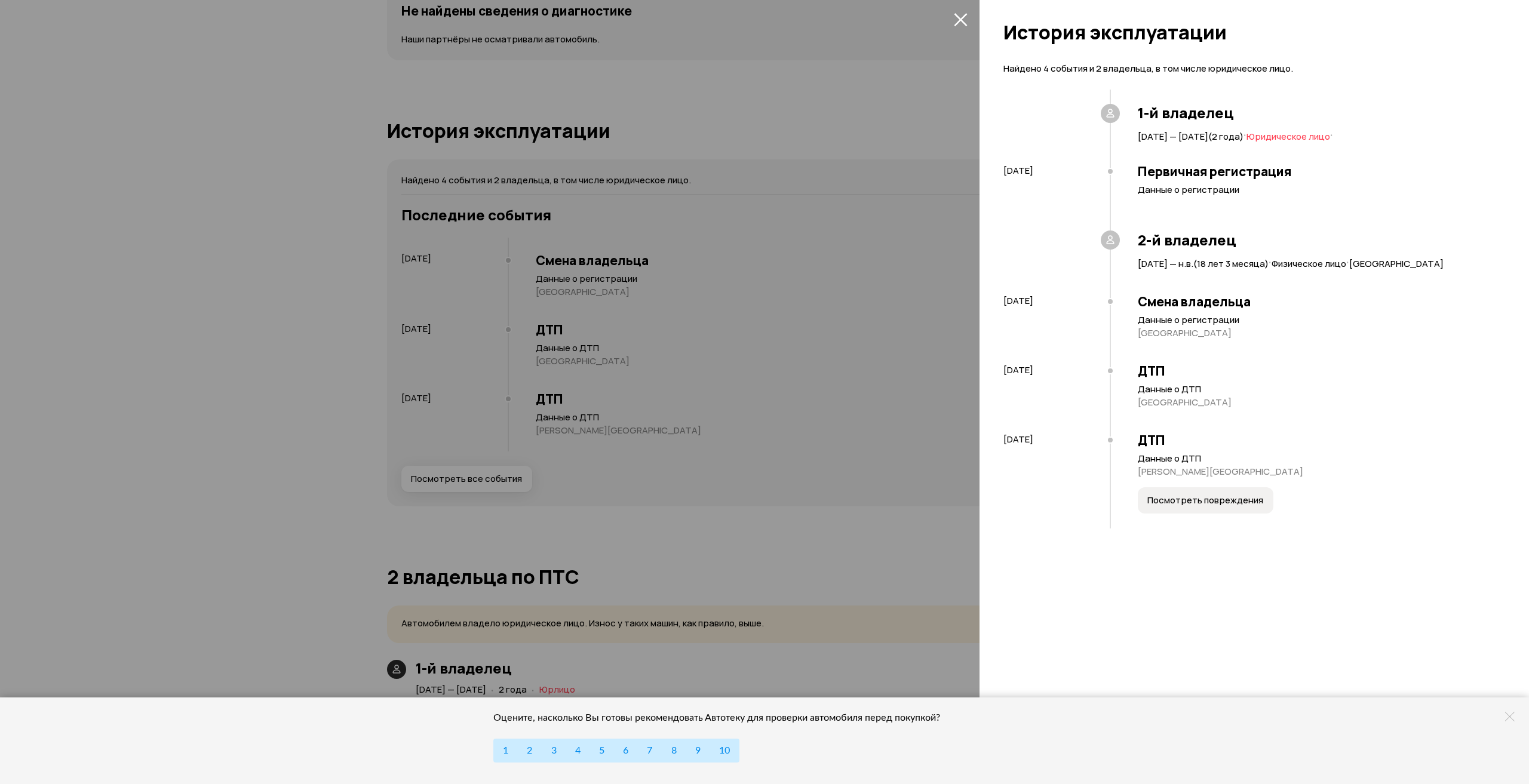
click at [872, 307] on div at bounding box center [764, 392] width 1529 height 784
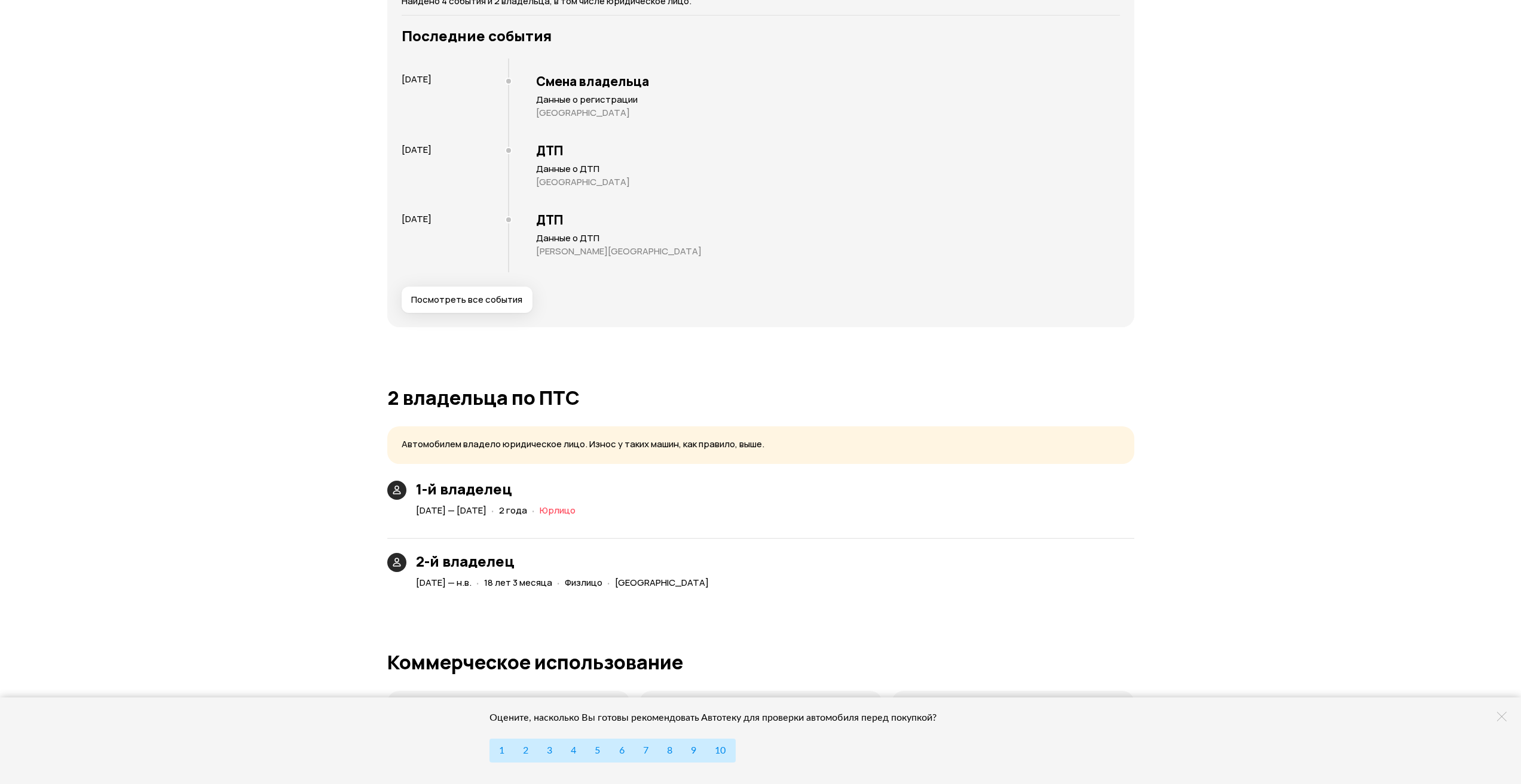
scroll to position [2003, 0]
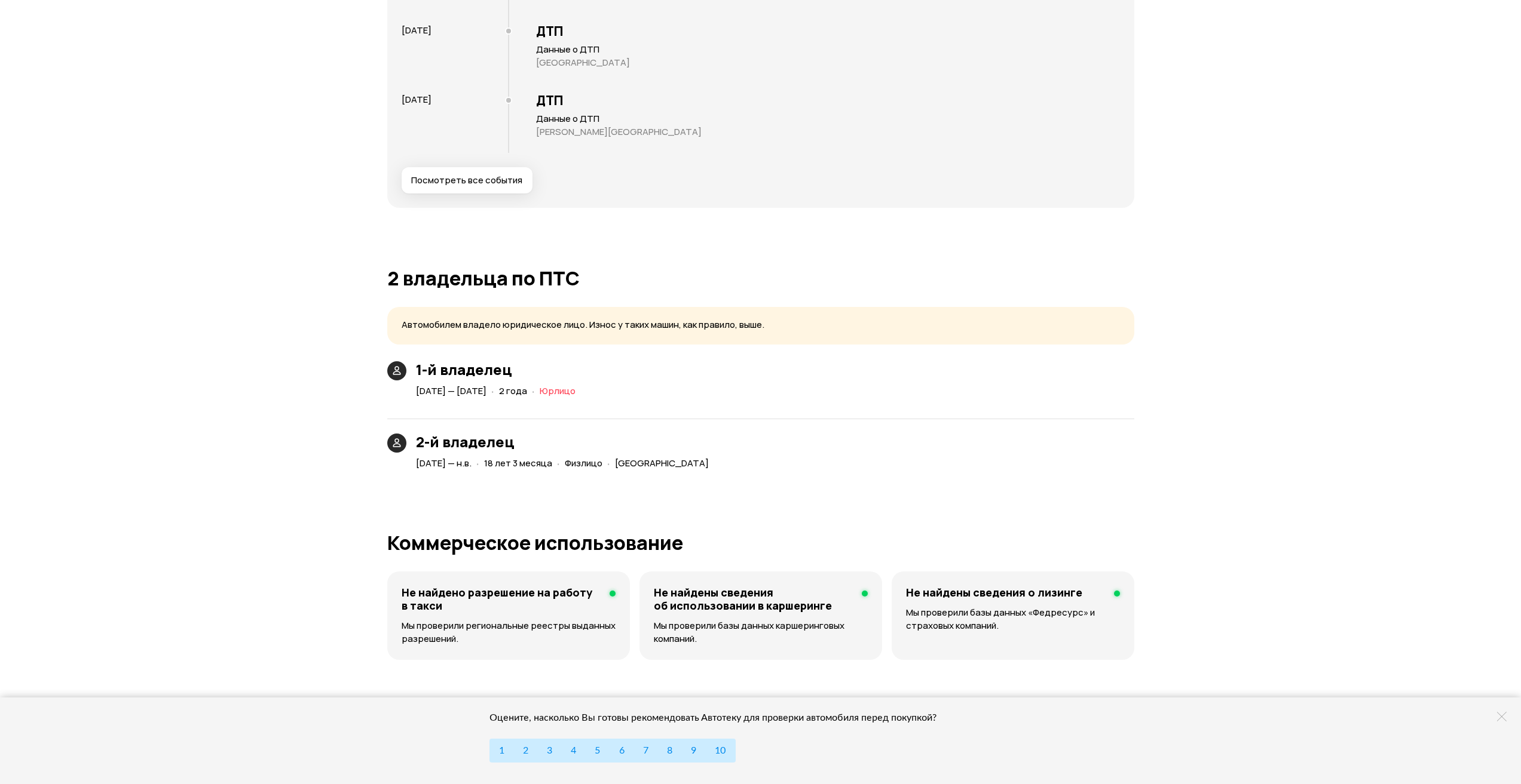
click at [400, 441] on icon at bounding box center [397, 444] width 12 height 12
drag, startPoint x: 438, startPoint y: 447, endPoint x: 459, endPoint y: 485, distance: 43.4
click at [438, 450] on h3 "2-й владелец" at bounding box center [565, 442] width 298 height 17
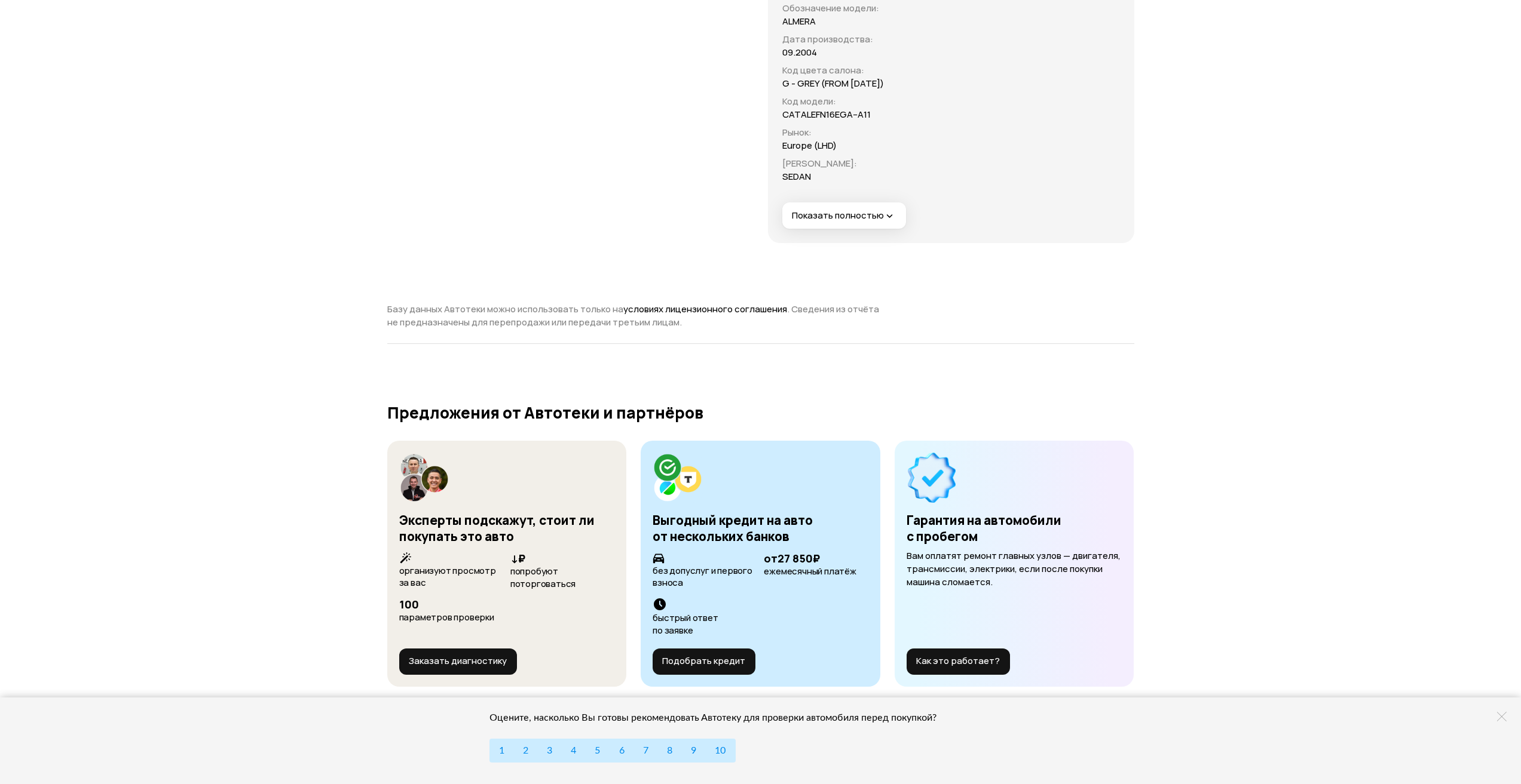
scroll to position [3258, 0]
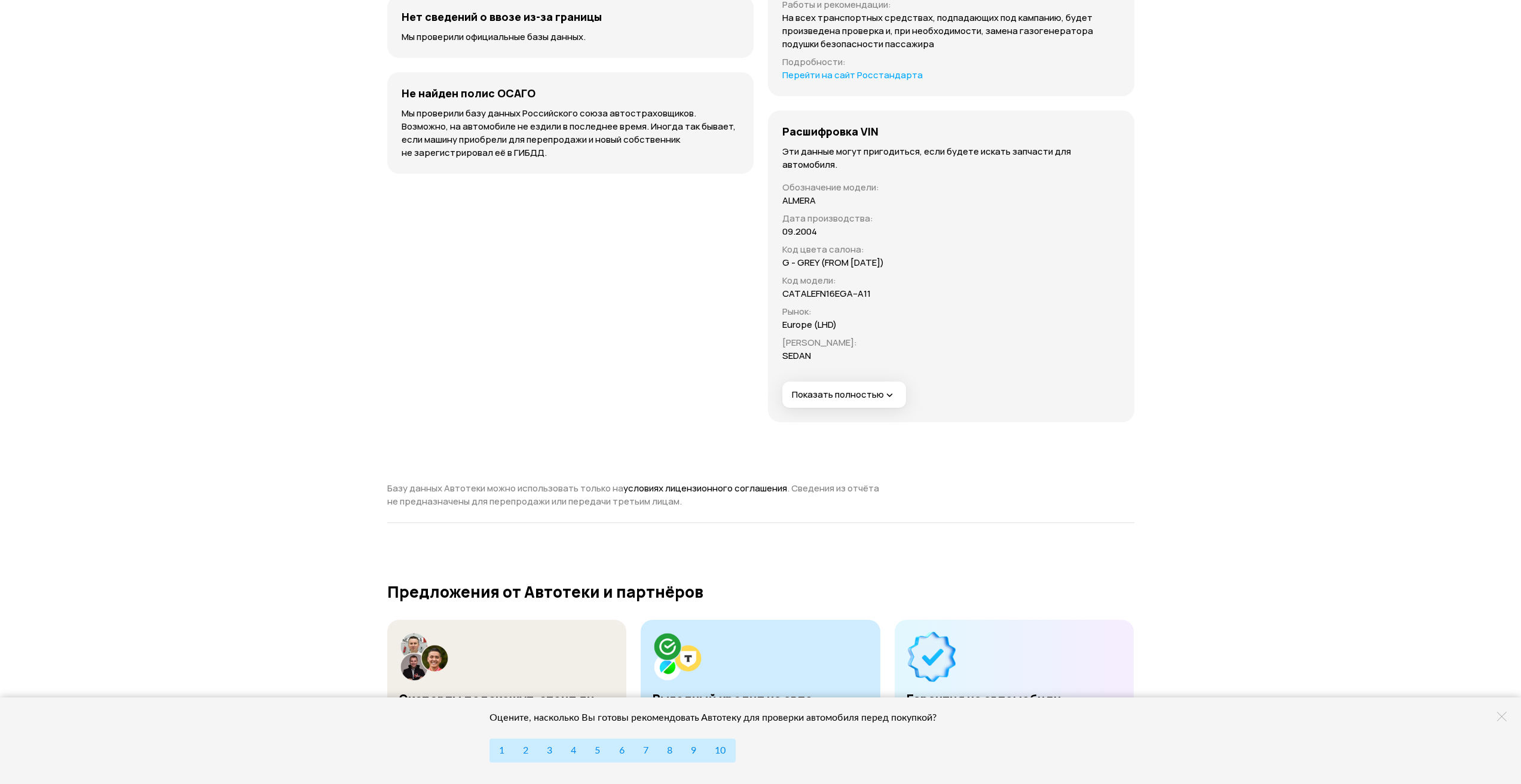
click at [839, 402] on span "Показать полностью" at bounding box center [844, 395] width 104 height 12
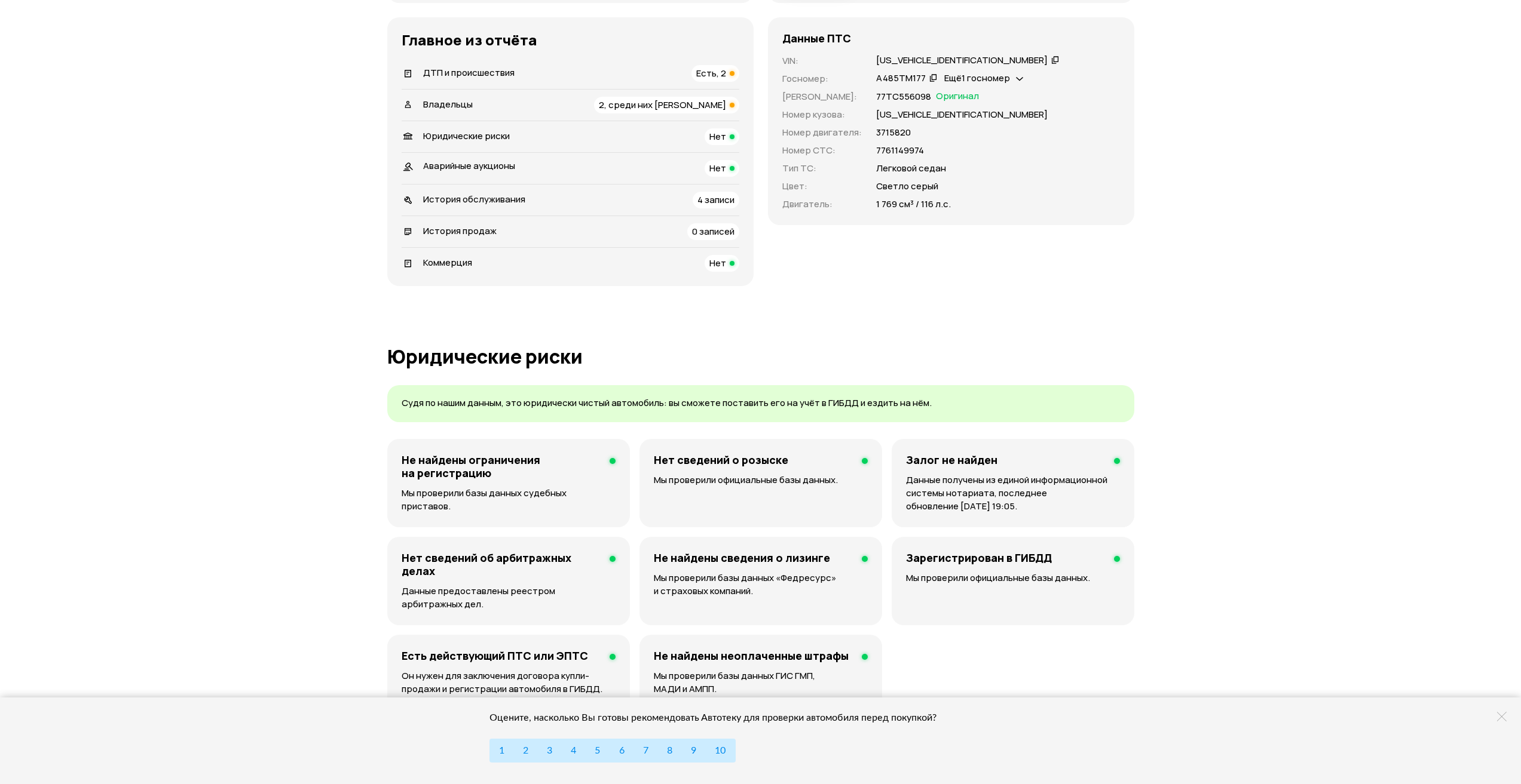
scroll to position [0, 0]
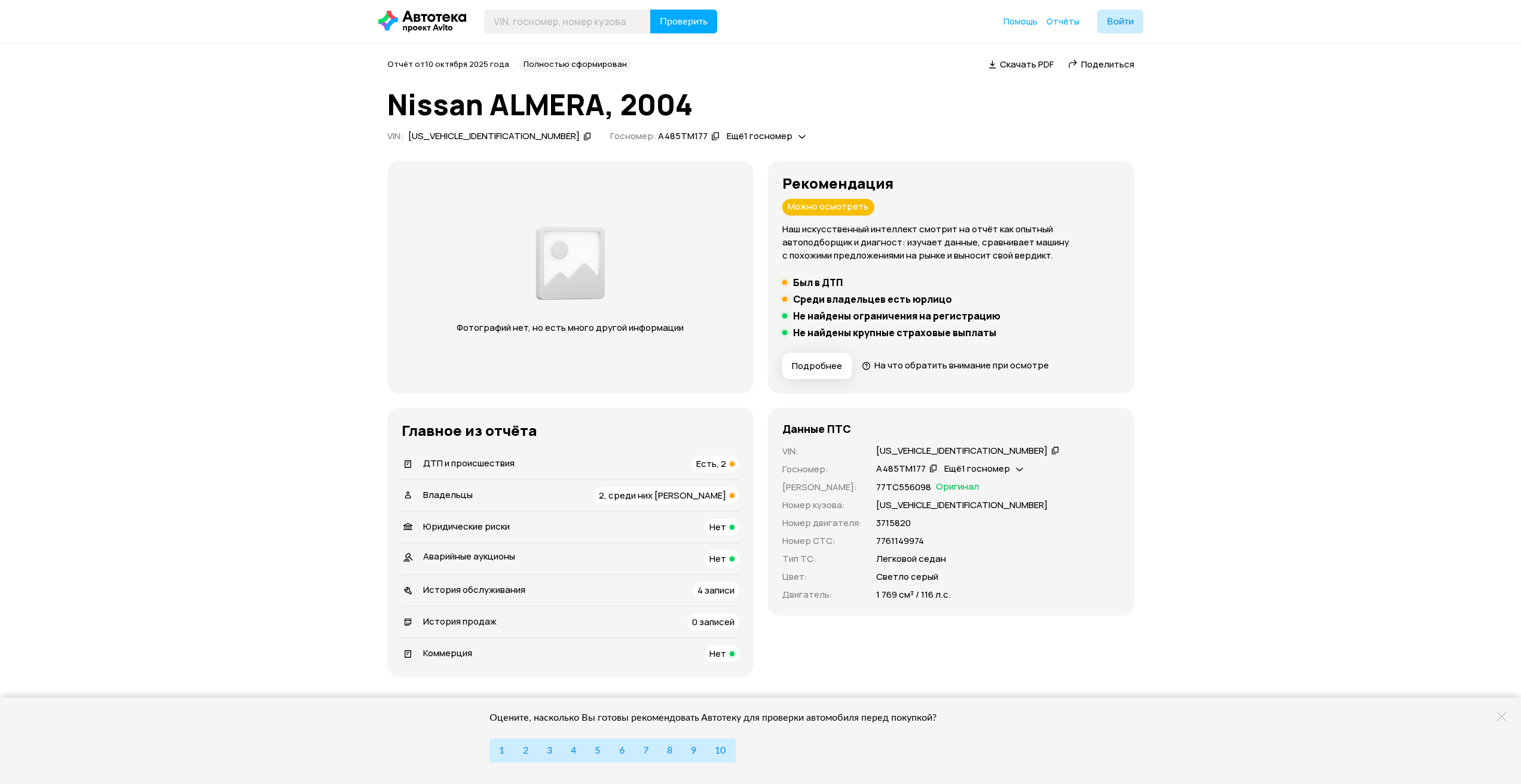
click at [819, 373] on button "Подробнее" at bounding box center [816, 366] width 70 height 26
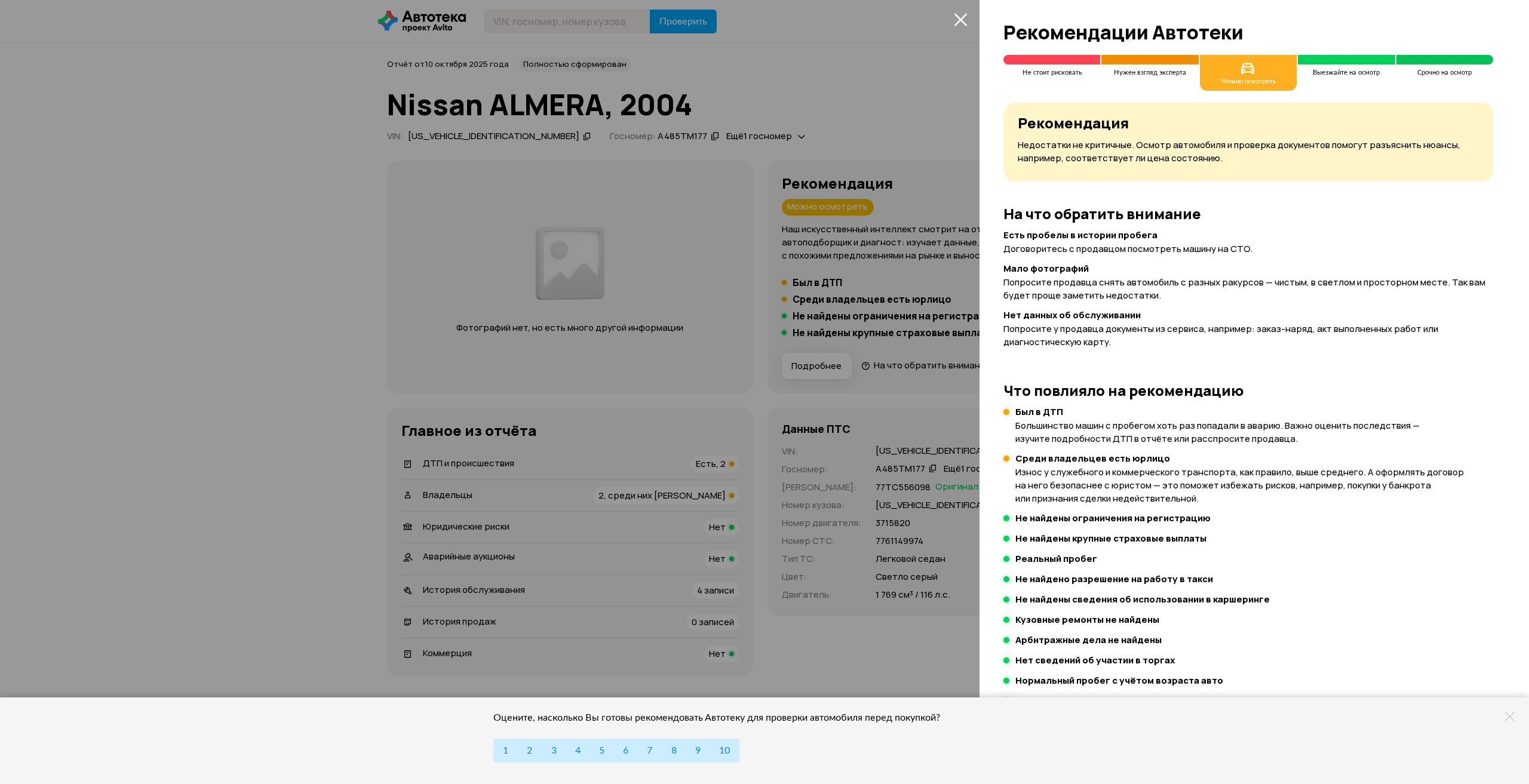
click at [819, 373] on div at bounding box center [764, 392] width 1529 height 784
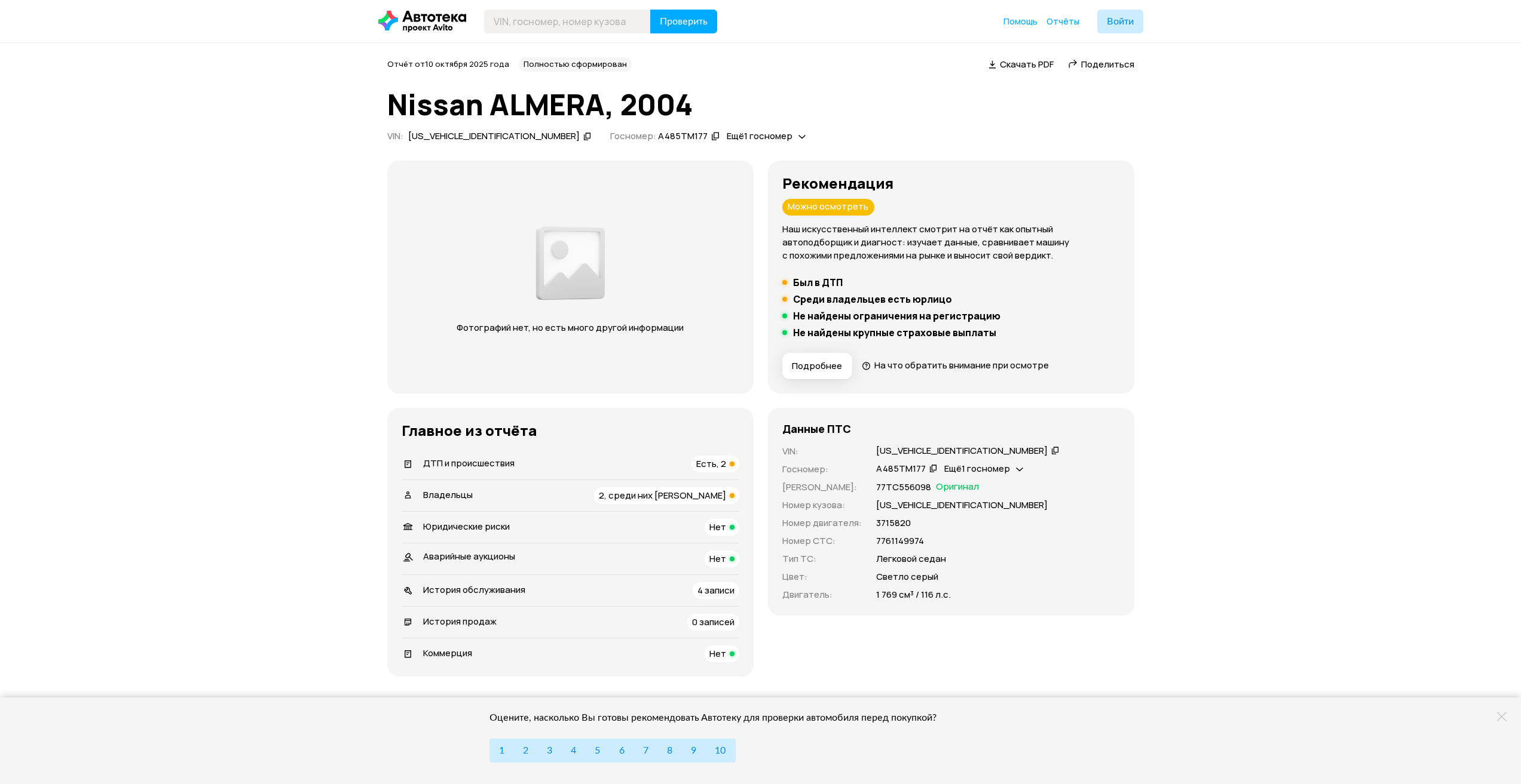
click at [901, 540] on p "7761149974" at bounding box center [900, 541] width 47 height 13
click at [894, 536] on p "7761149974" at bounding box center [900, 541] width 47 height 13
copy p "7761149974"
click at [896, 467] on div "А485ТМ177" at bounding box center [901, 469] width 50 height 12
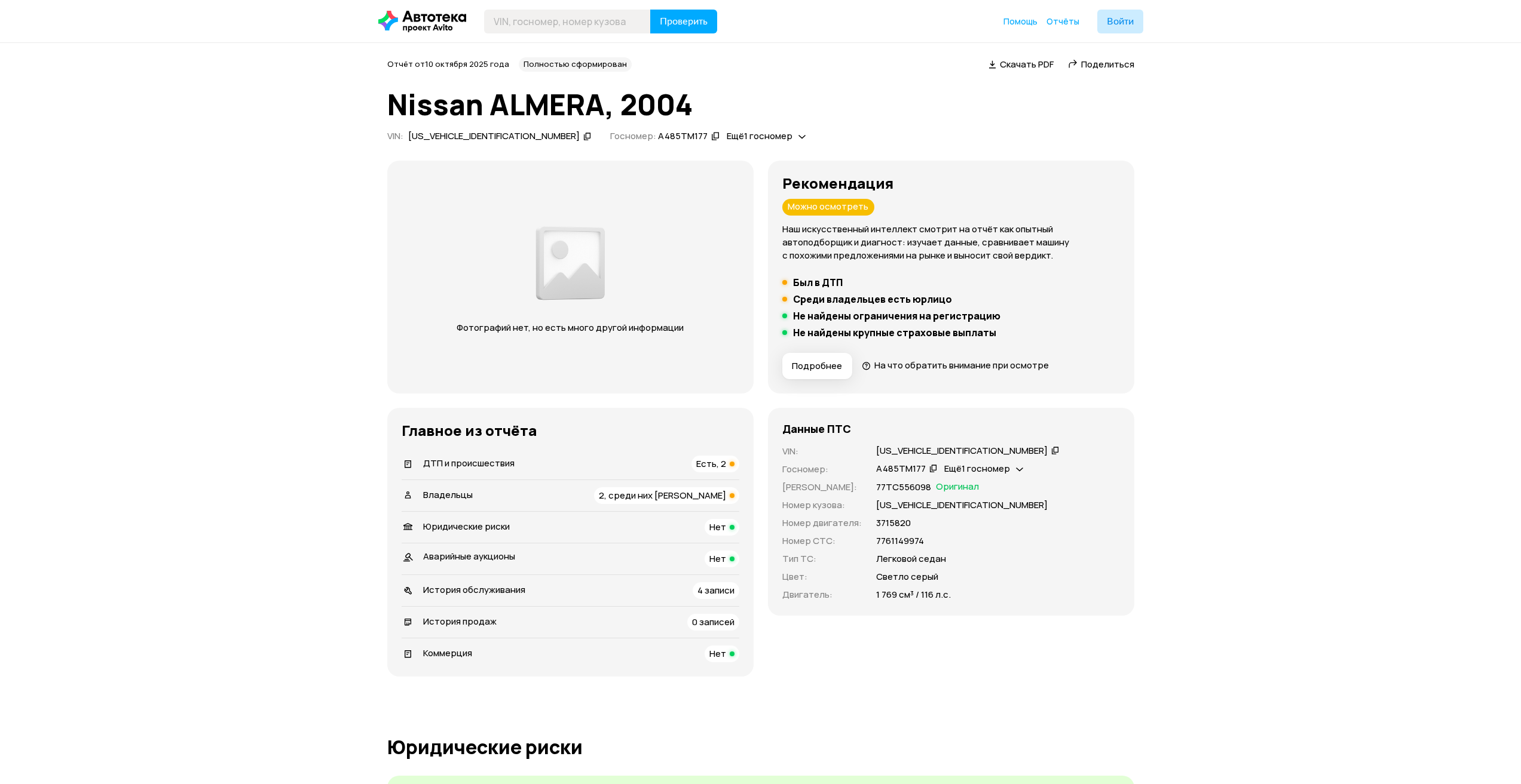
click at [900, 447] on div "SJNBBAN16U0543912" at bounding box center [962, 451] width 171 height 12
click at [889, 525] on p "3715820" at bounding box center [893, 523] width 34 height 13
copy p "3715820"
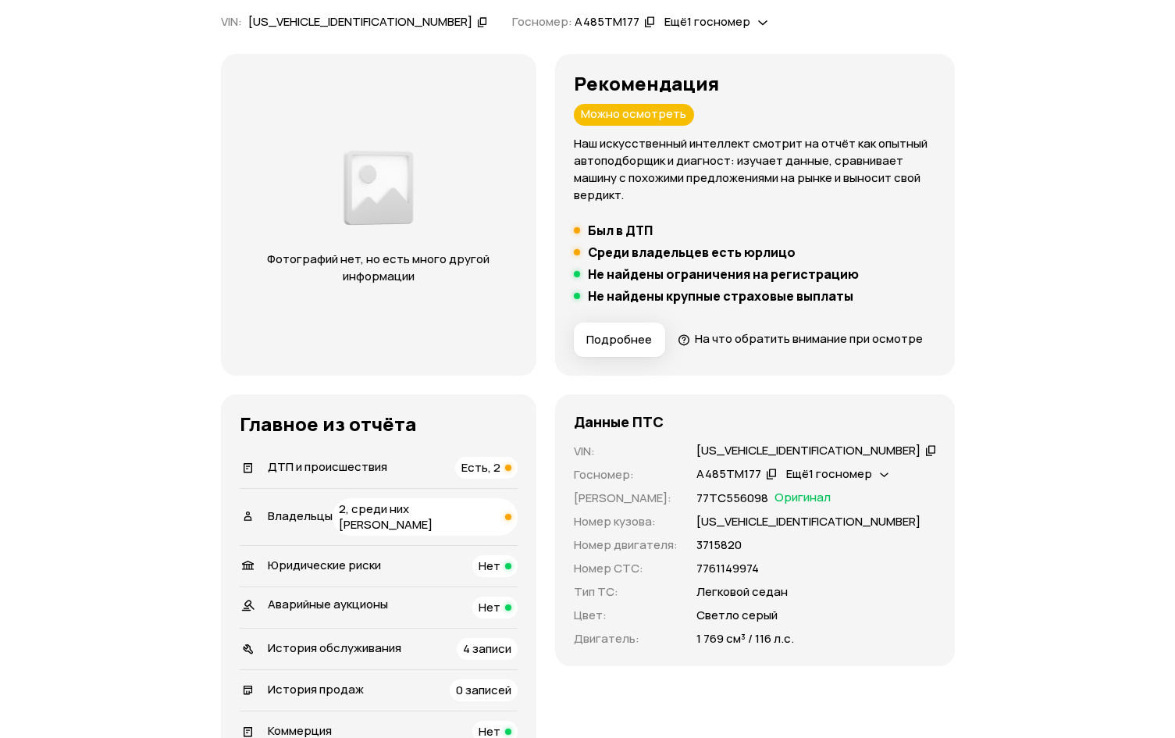
scroll to position [312, 0]
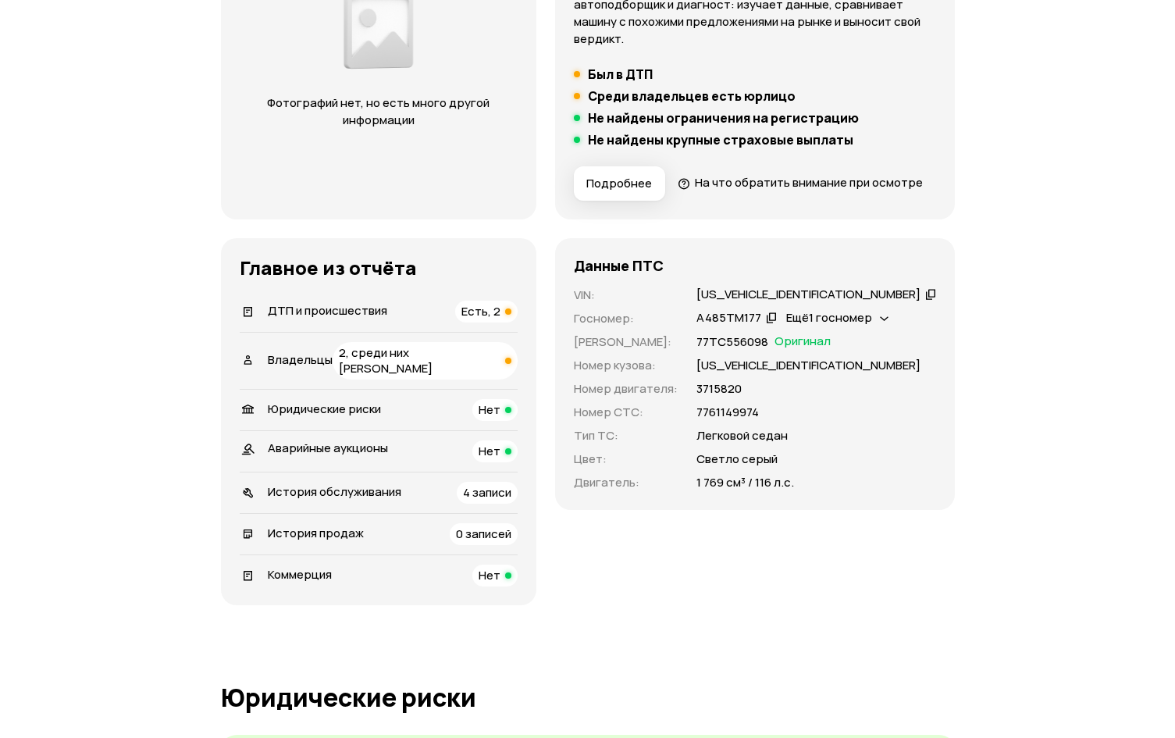
click at [765, 351] on p "77ТС556098" at bounding box center [733, 341] width 72 height 17
copy p "77ТС556098"
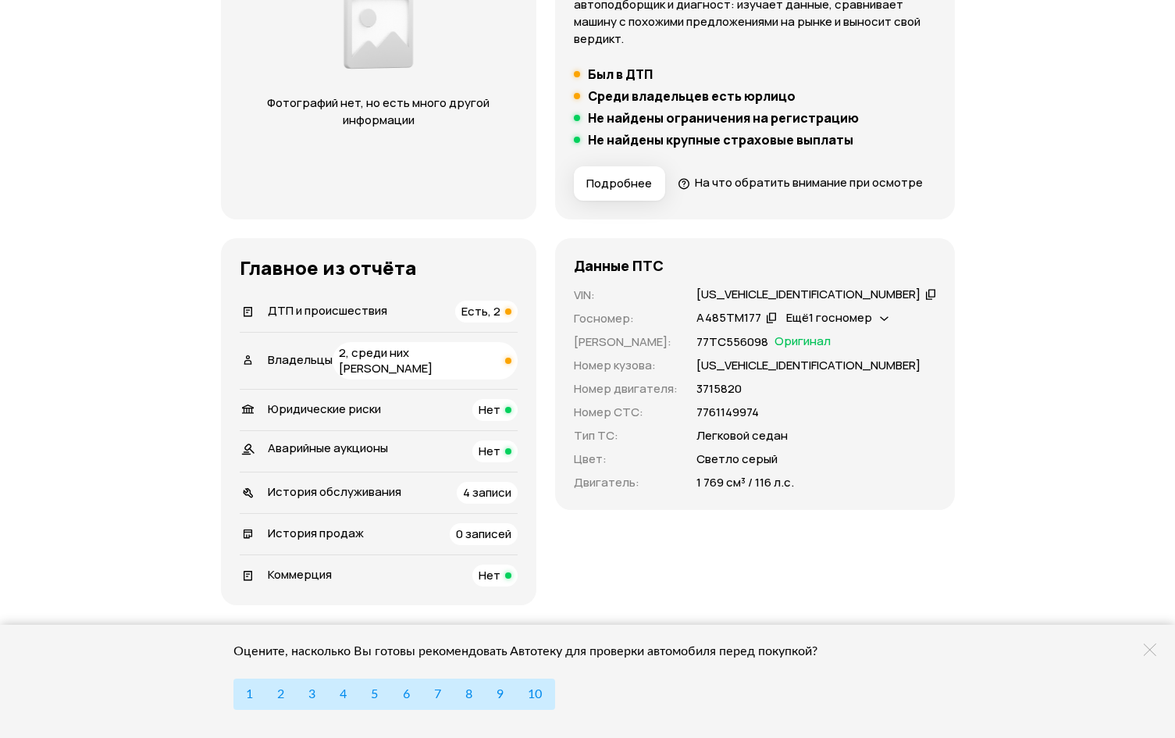
click at [145, 732] on div "Оцените, насколько Вы готовы рекомендовать Автотеку для проверки автомобиля пер…" at bounding box center [587, 681] width 1175 height 113
click at [733, 438] on div "VIN : SJNBBAN16U0543912   Госномер : А485ТМ177   Ещё 1 госномер   Номер ПТС : 7…" at bounding box center [755, 389] width 362 height 205
drag, startPoint x: 736, startPoint y: 438, endPoint x: 758, endPoint y: 438, distance: 21.1
click at [759, 421] on p "7761149974" at bounding box center [728, 412] width 62 height 17
copy p "7761"
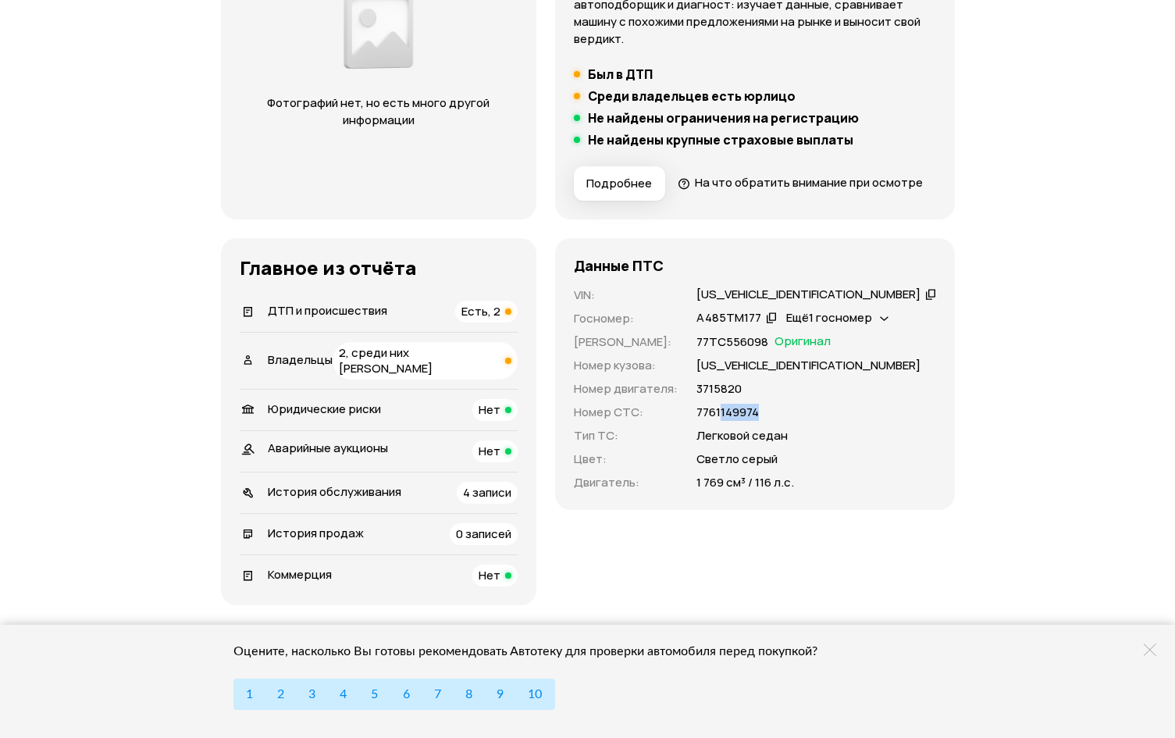
drag, startPoint x: 804, startPoint y: 440, endPoint x: 773, endPoint y: 443, distance: 30.6
click at [762, 421] on div "7761149974" at bounding box center [817, 412] width 240 height 17
copy p "149974"
click at [761, 326] on div "А485ТМ177" at bounding box center [729, 318] width 65 height 16
